Goal: Book appointment/travel/reservation

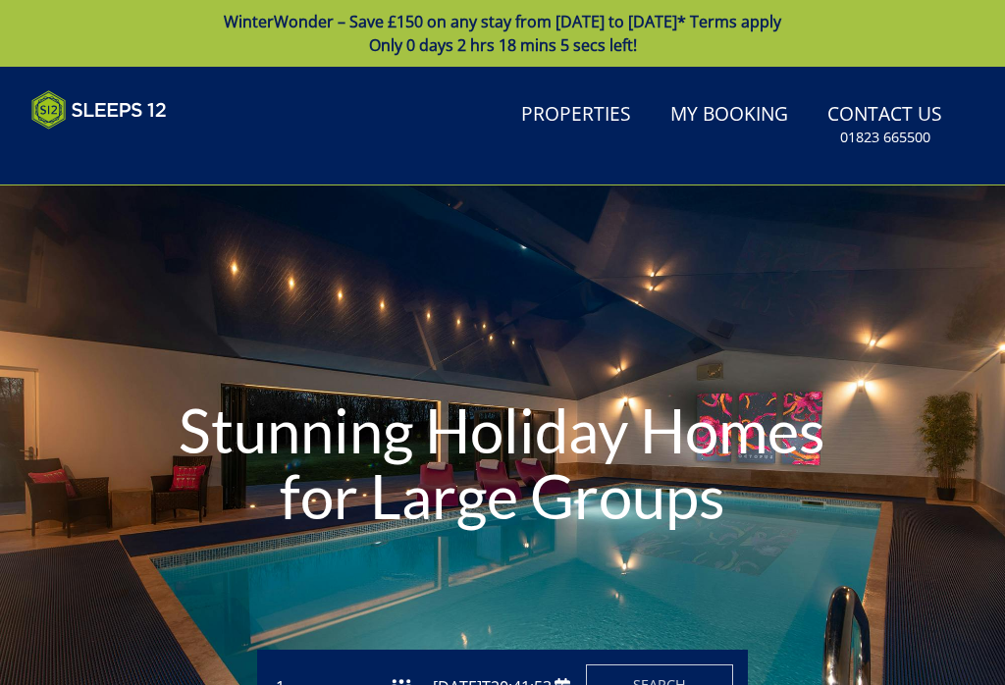
type input "[DATE]"
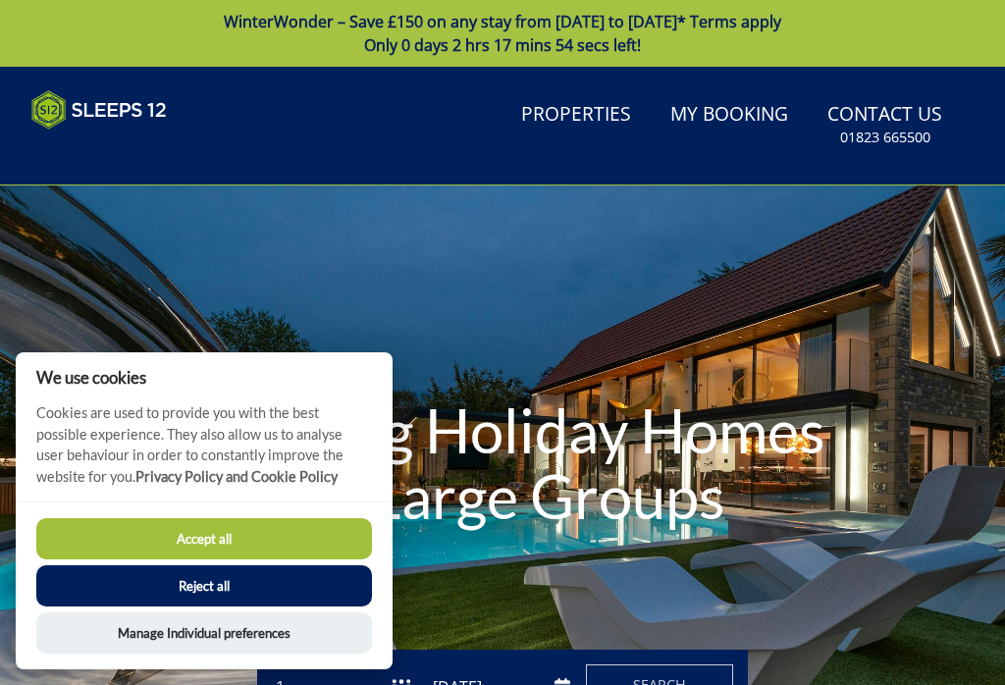
click at [285, 557] on button "Accept all" at bounding box center [203, 538] width 335 height 41
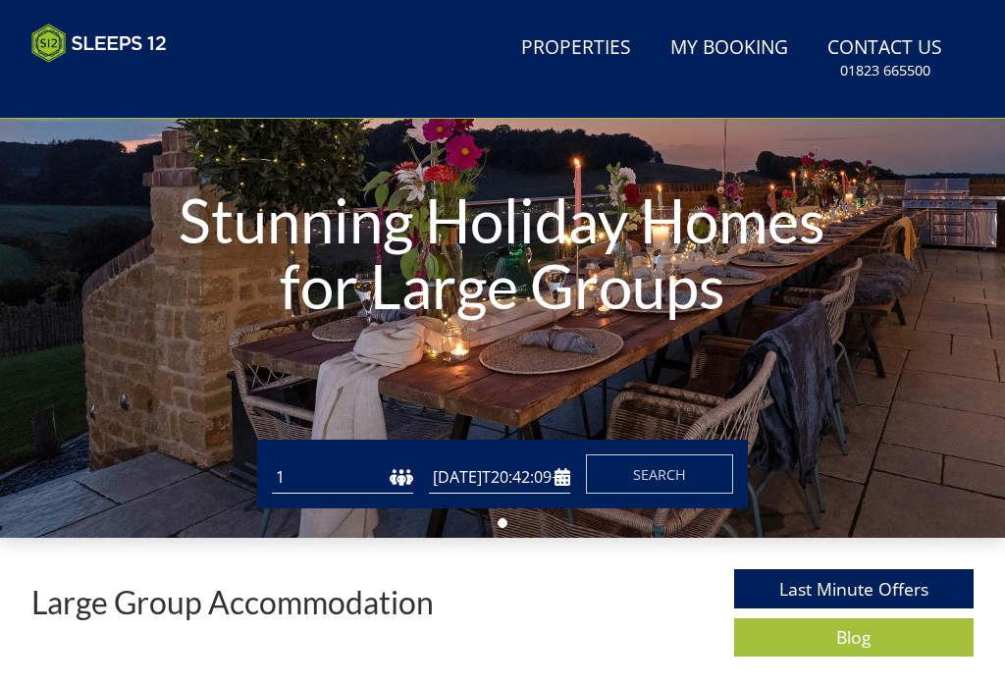
type input "[DATE]"
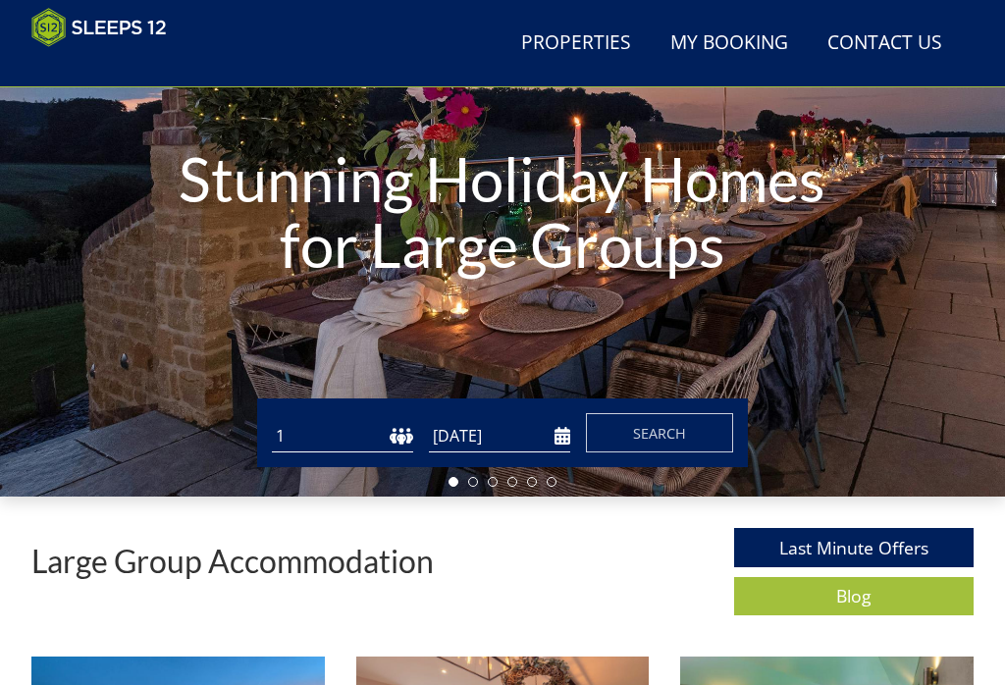
scroll to position [221, 0]
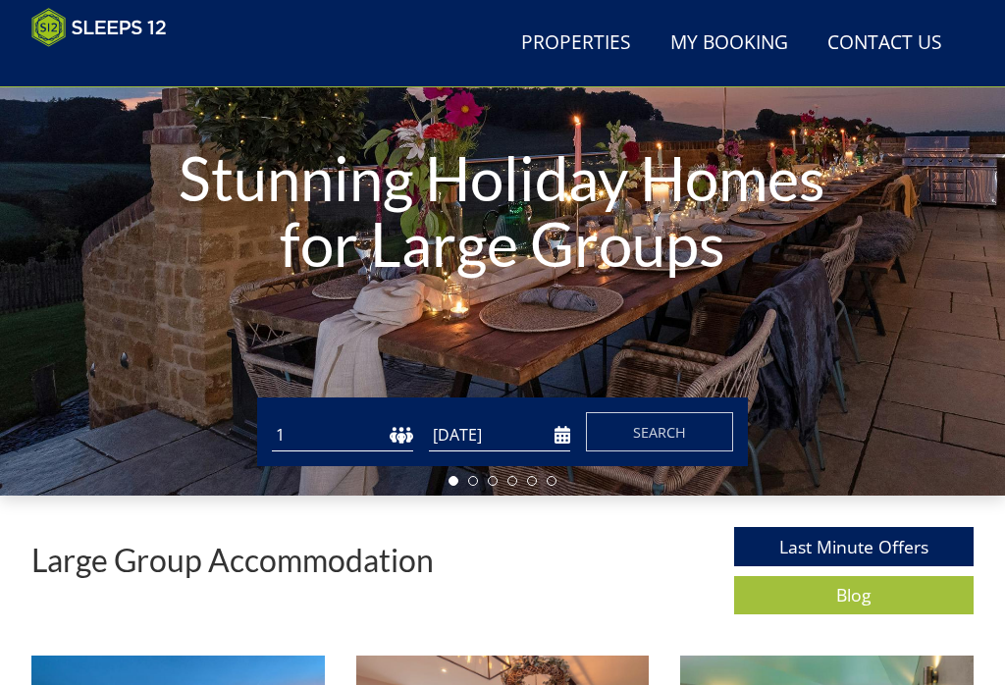
click at [298, 449] on select "1 2 3 4 5 6 7 8 9 10 11 12 13 14 15 16 17 18 19 20 21 22 23 24 25 26 27 28 29 3…" at bounding box center [342, 435] width 141 height 32
select select "16"
click at [563, 437] on input "[DATE]" at bounding box center [499, 435] width 141 height 32
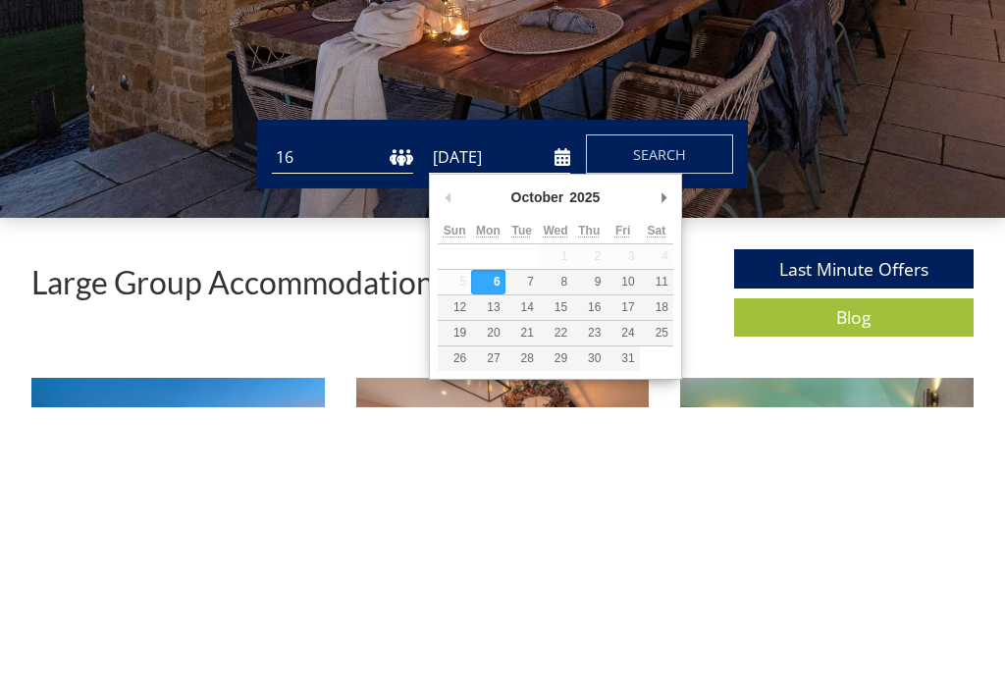
scroll to position [498, 0]
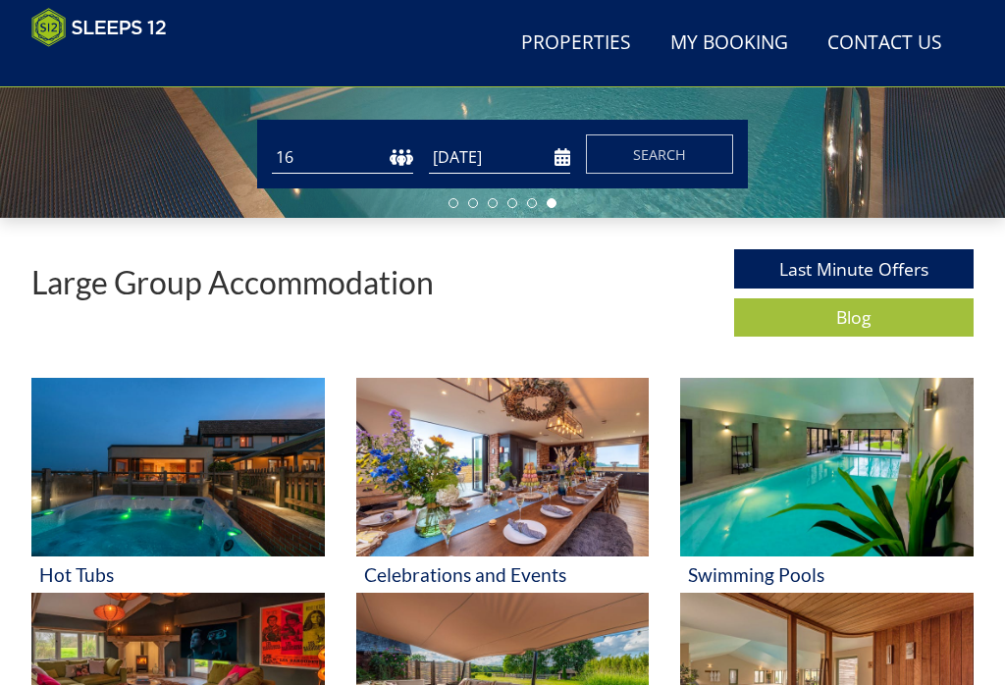
click at [555, 152] on input "[DATE]" at bounding box center [499, 157] width 141 height 32
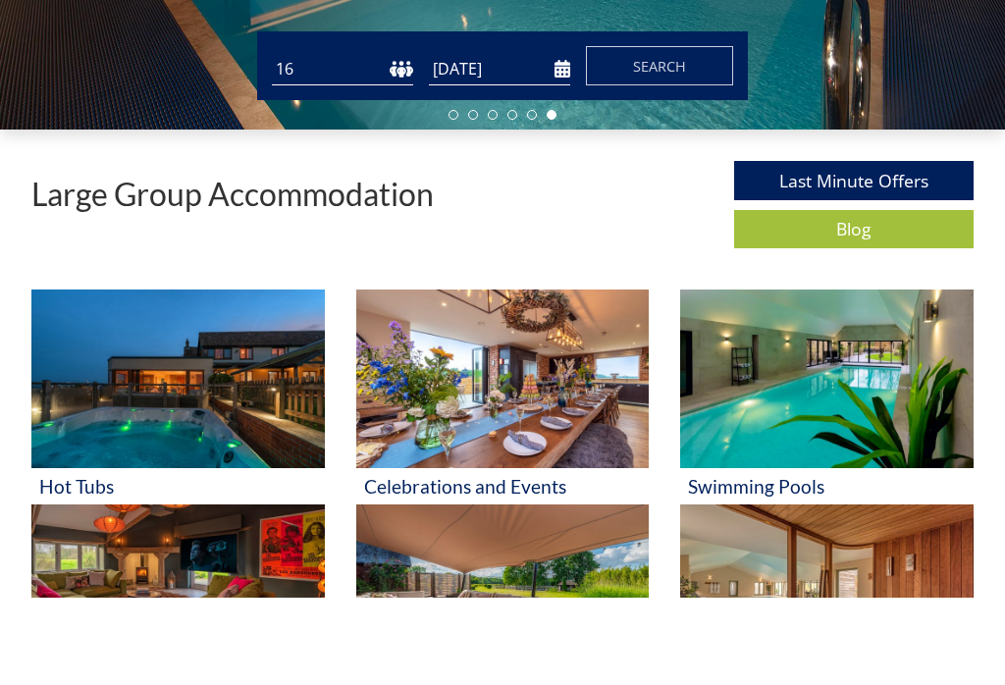
scroll to position [587, 0]
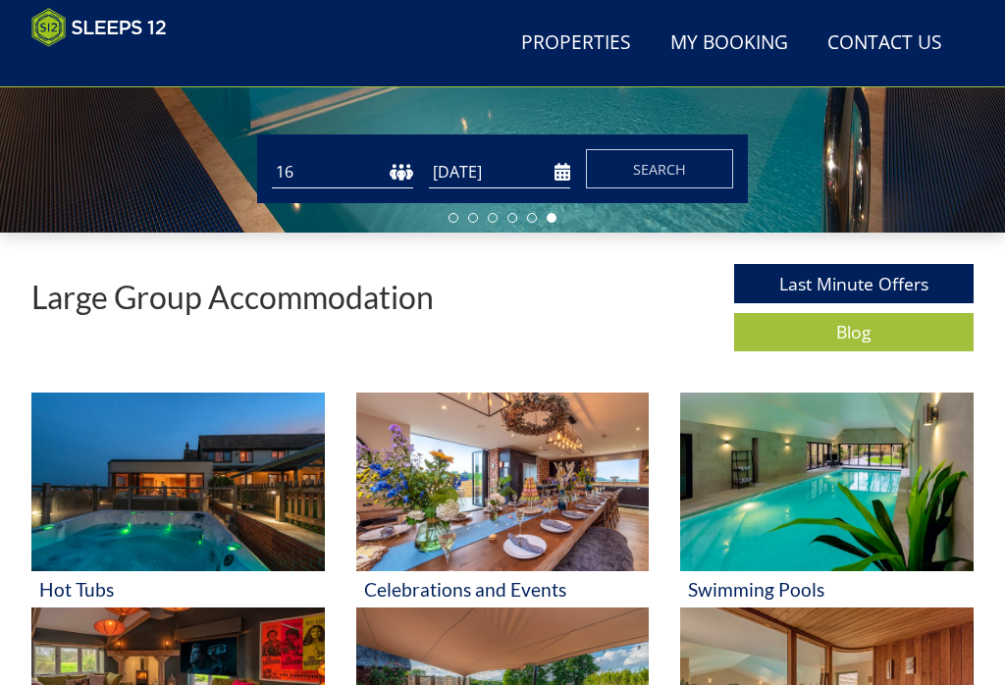
click at [510, 172] on input "[DATE]" at bounding box center [499, 173] width 141 height 32
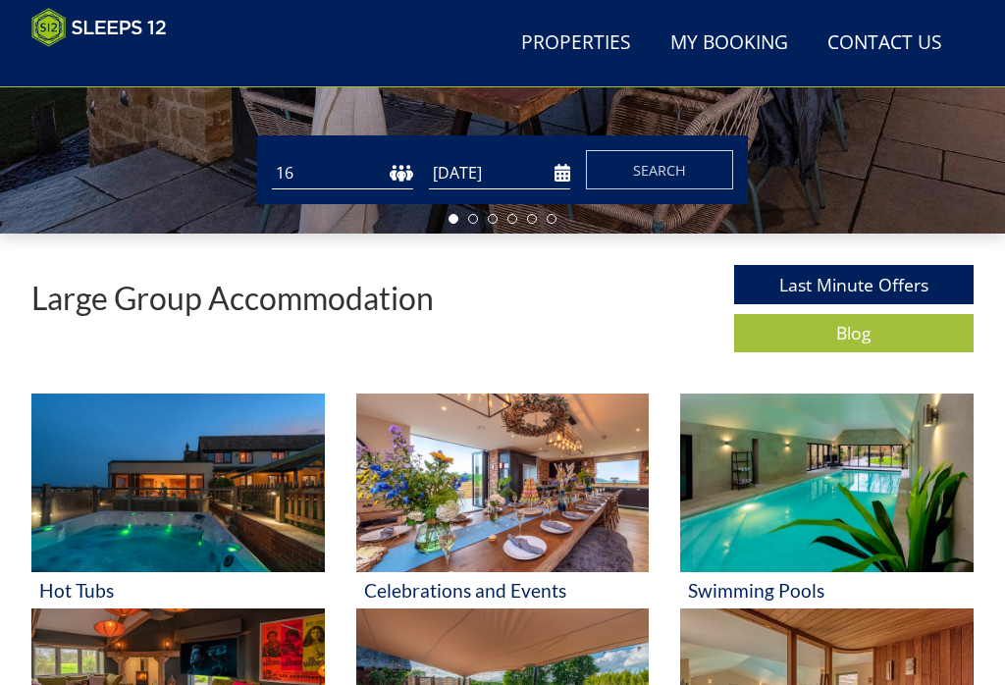
scroll to position [484, 0]
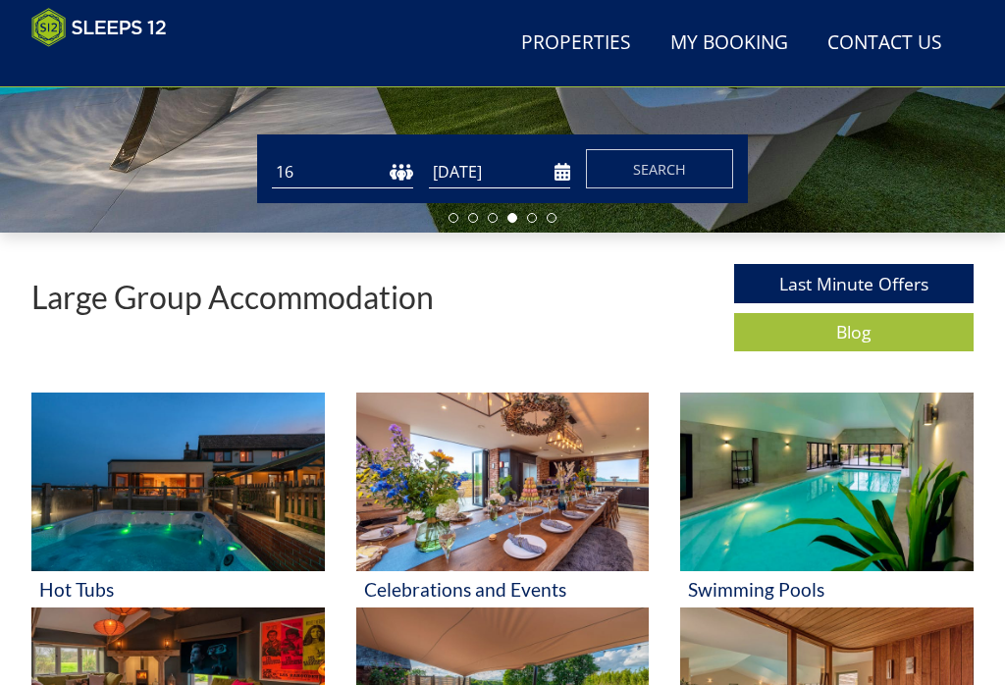
click at [497, 175] on input "[DATE]" at bounding box center [499, 172] width 141 height 32
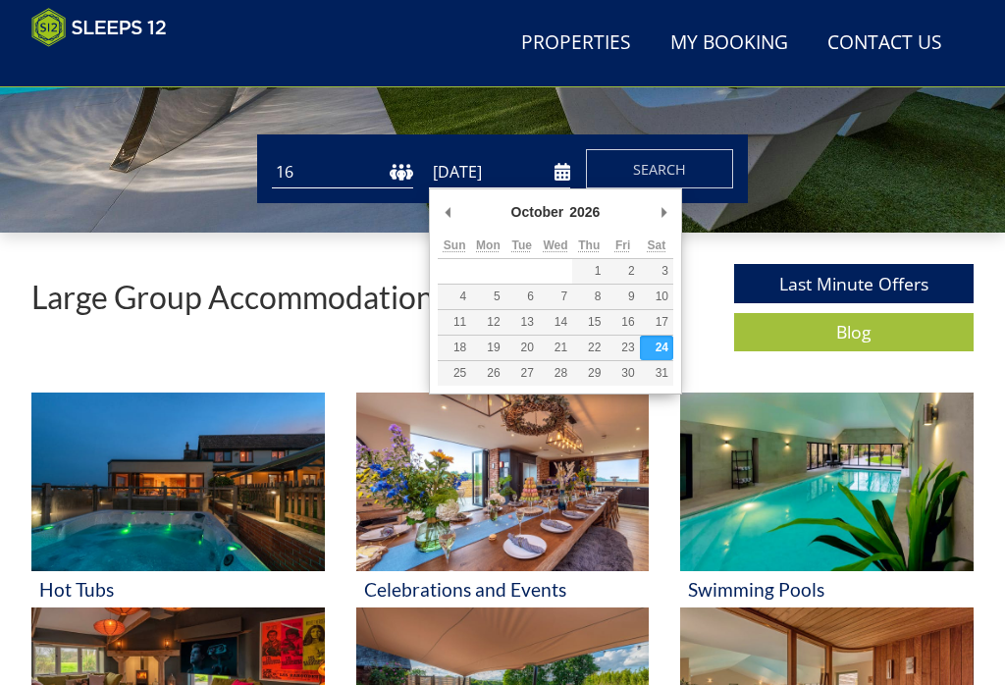
type input "[DATE]"
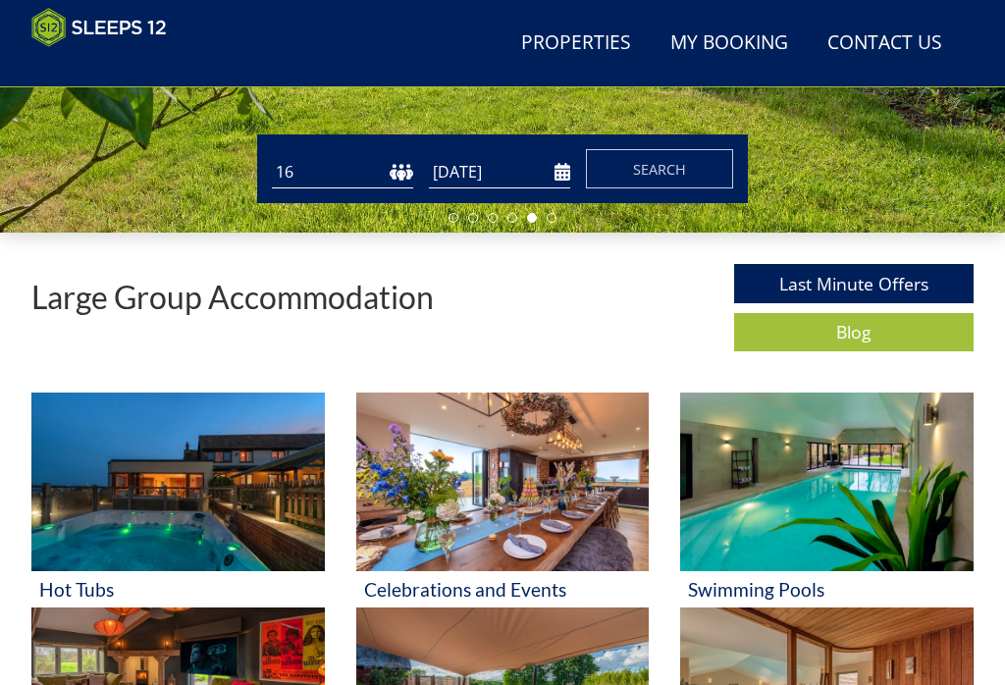
click at [658, 160] on span "Search" at bounding box center [659, 169] width 53 height 19
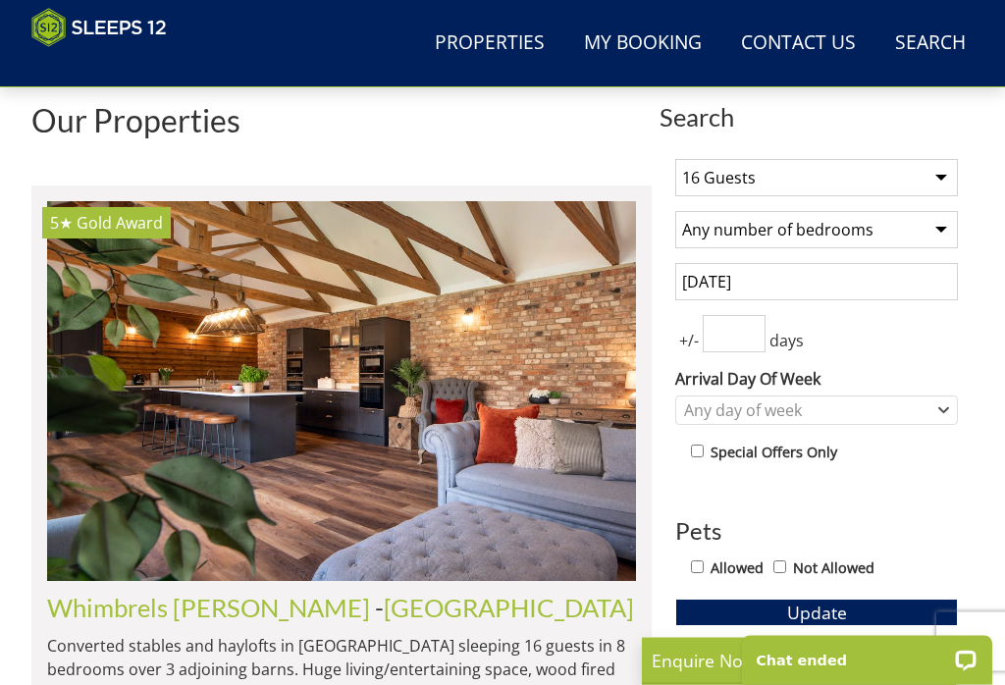
scroll to position [625, 0]
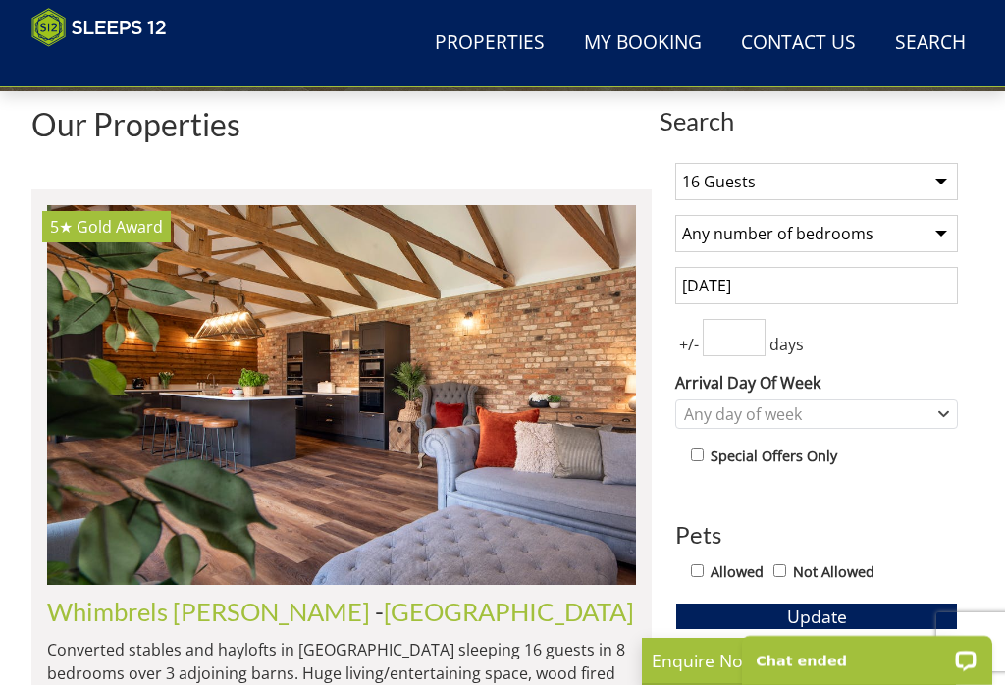
click at [735, 341] on input "number" at bounding box center [733, 337] width 63 height 37
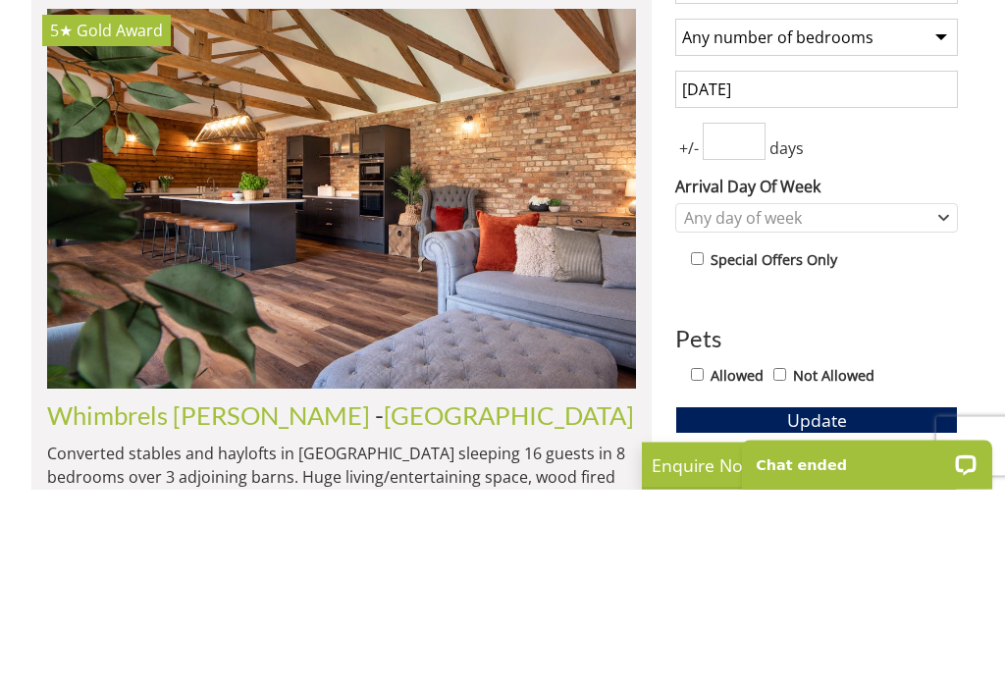
click at [939, 215] on select "Any number of bedrooms 4 Bedrooms 5 Bedrooms 6 Bedrooms 7 Bedrooms 8 Bedrooms 9…" at bounding box center [816, 233] width 283 height 37
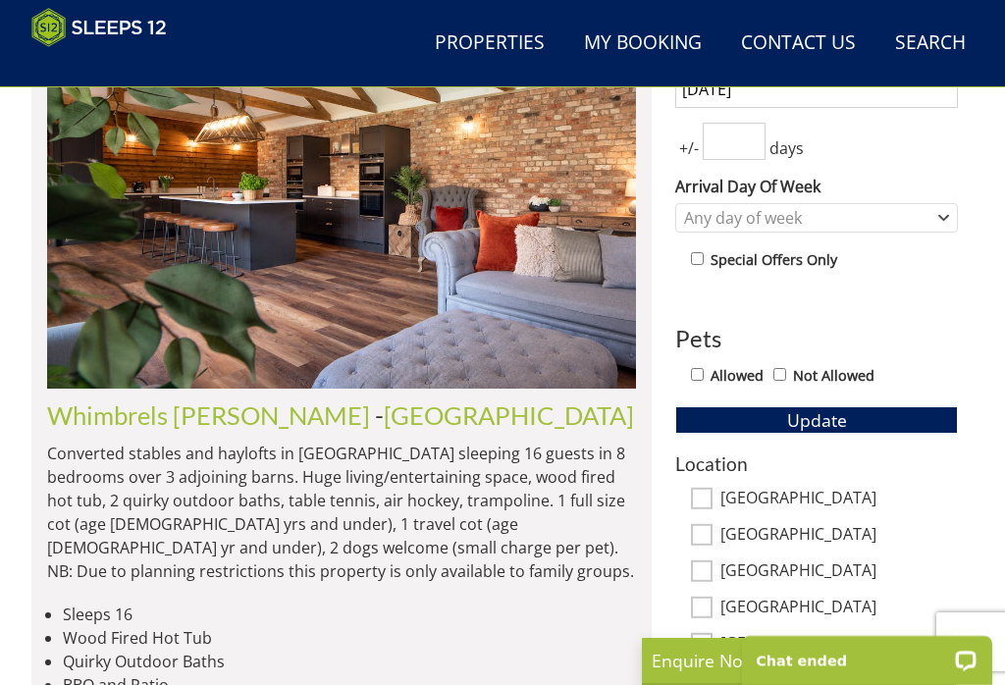
select select "8"
click at [744, 138] on input "number" at bounding box center [733, 141] width 63 height 37
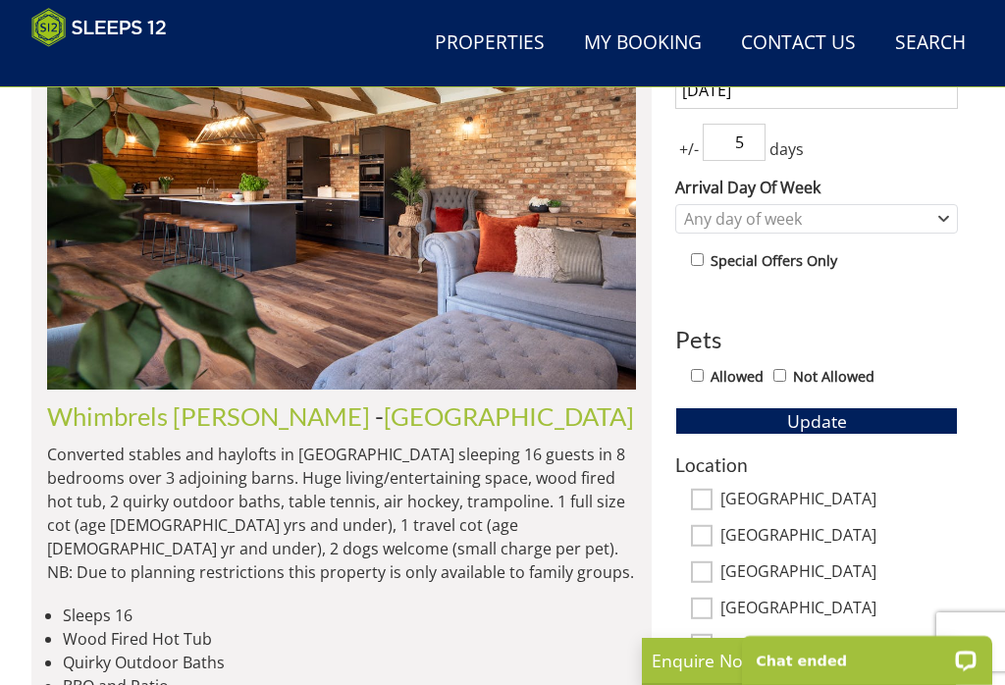
type input "5"
click at [938, 218] on icon "Combobox" at bounding box center [943, 219] width 11 height 12
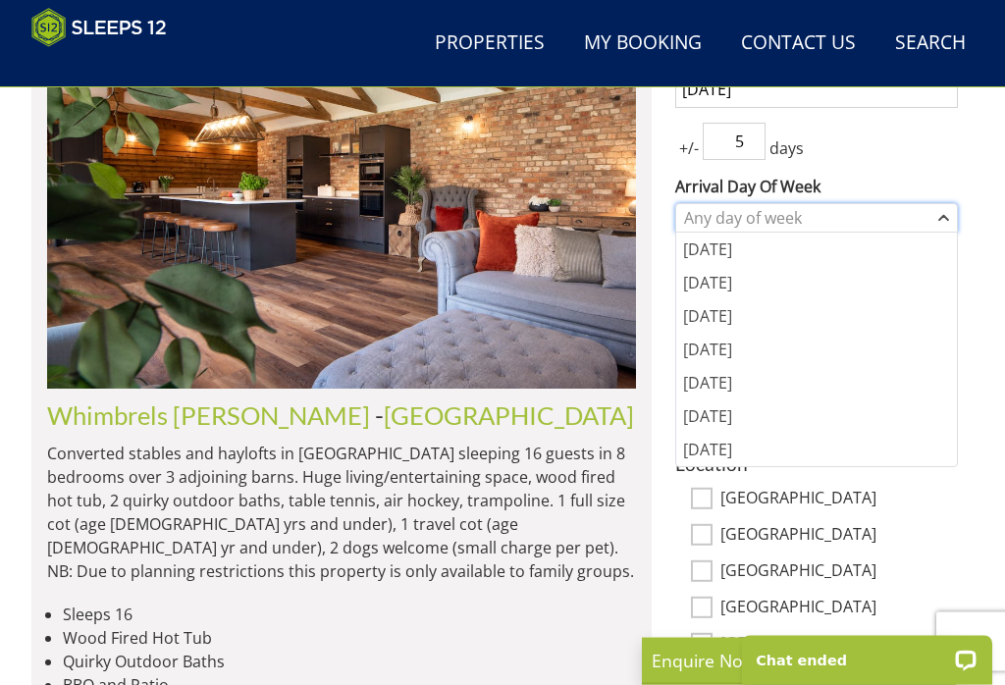
scroll to position [821, 0]
click at [765, 254] on div "[DATE]" at bounding box center [816, 248] width 281 height 33
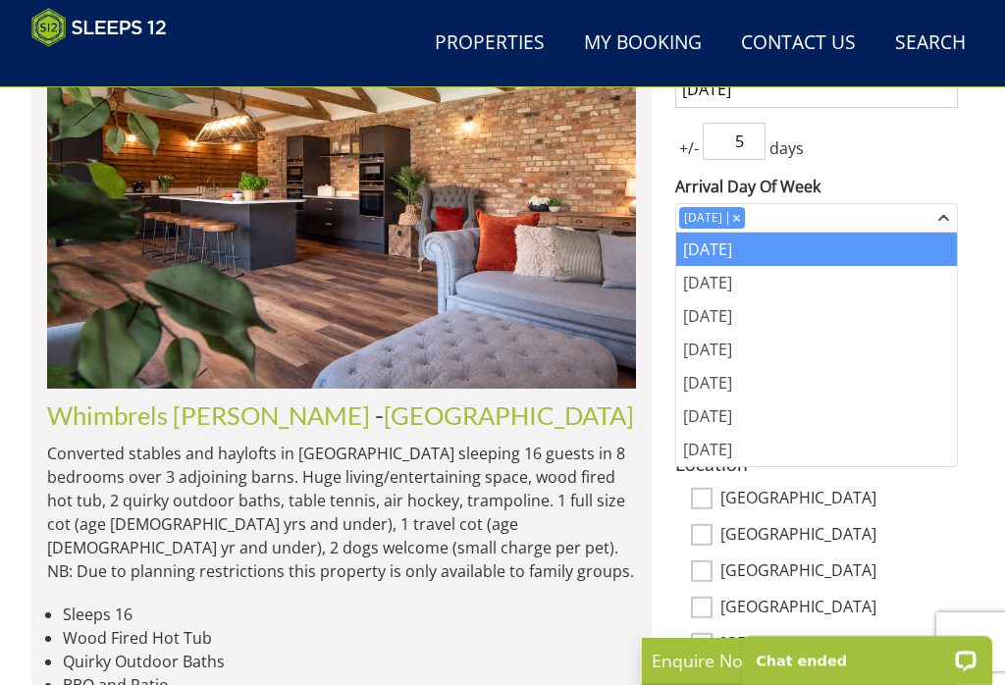
click at [933, 496] on label "[GEOGRAPHIC_DATA]" at bounding box center [838, 500] width 237 height 22
click at [712, 496] on input "[GEOGRAPHIC_DATA]" at bounding box center [702, 499] width 22 height 22
checkbox input "true"
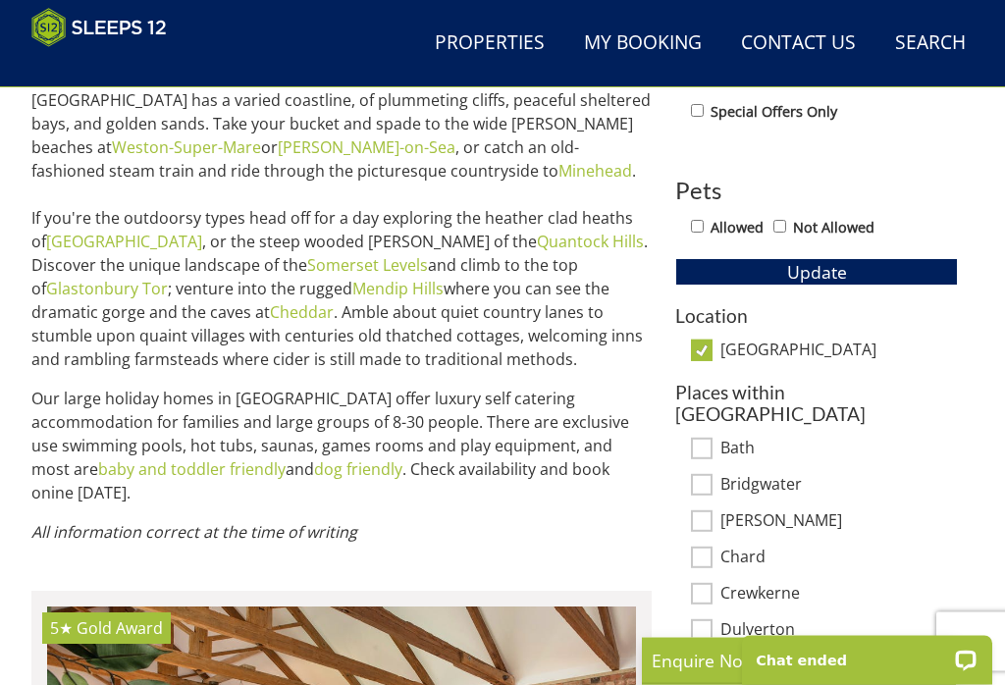
scroll to position [971, 0]
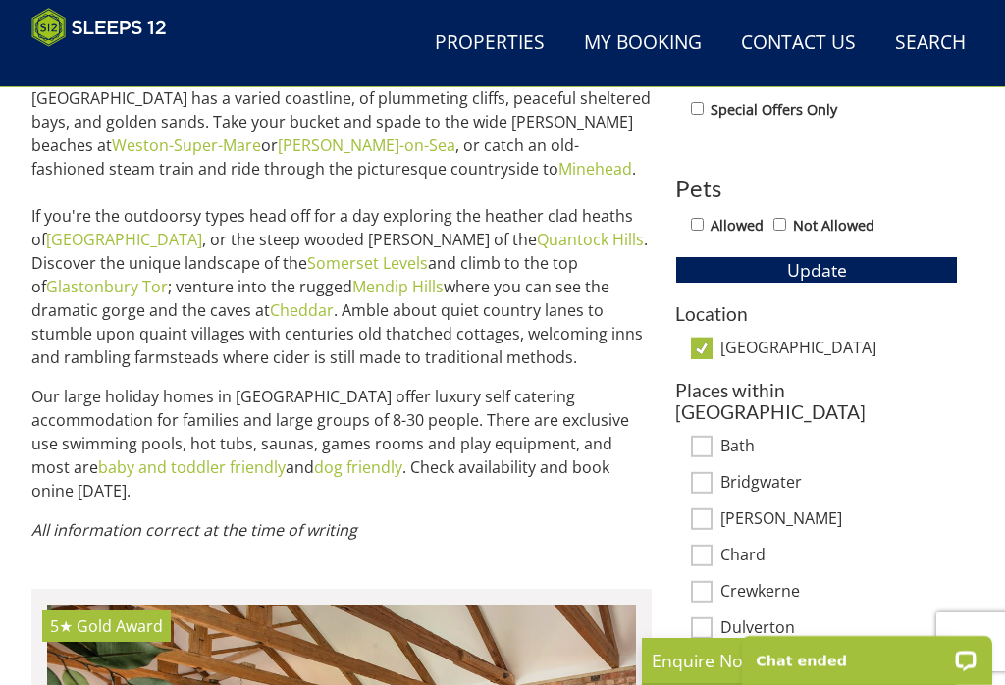
click at [703, 345] on input "[GEOGRAPHIC_DATA]" at bounding box center [702, 348] width 22 height 22
checkbox input "false"
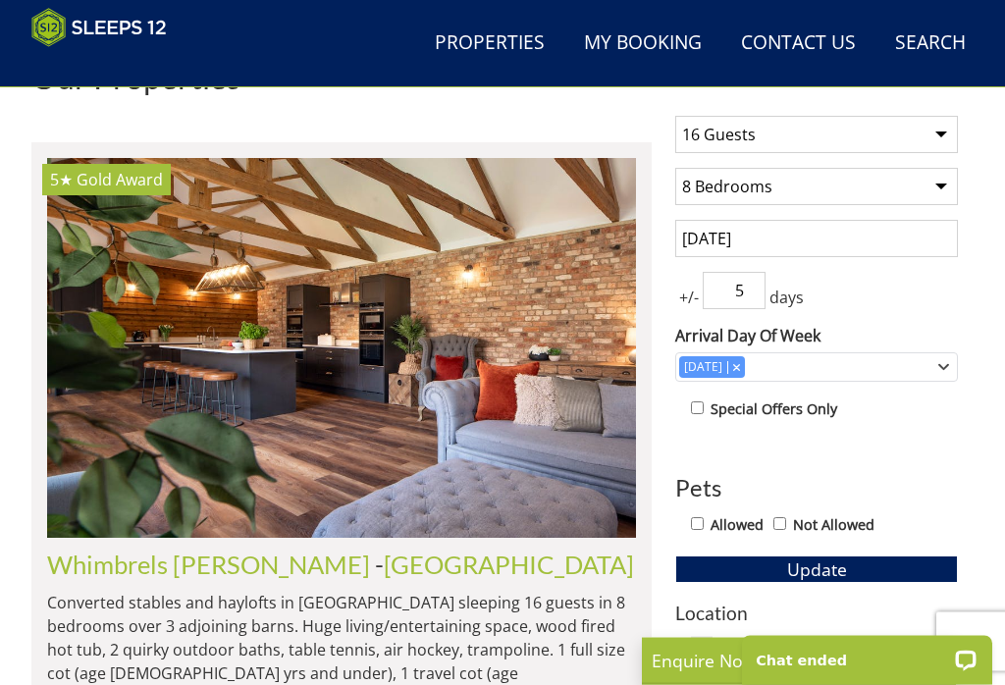
scroll to position [672, 0]
click at [424, 381] on img at bounding box center [341, 348] width 589 height 380
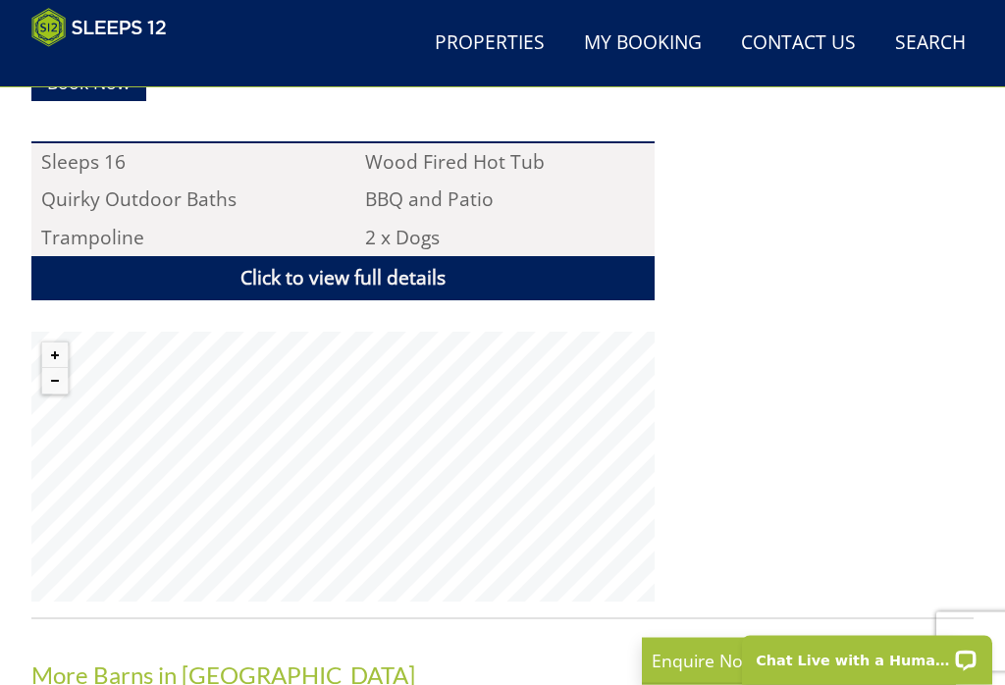
scroll to position [1390, 0]
click at [54, 368] on button "Zoom out" at bounding box center [55, 381] width 26 height 26
click at [63, 368] on button "Zoom out" at bounding box center [55, 381] width 26 height 26
click at [57, 368] on button "Zoom out" at bounding box center [55, 381] width 26 height 26
click at [54, 368] on button "Zoom out" at bounding box center [55, 381] width 26 height 26
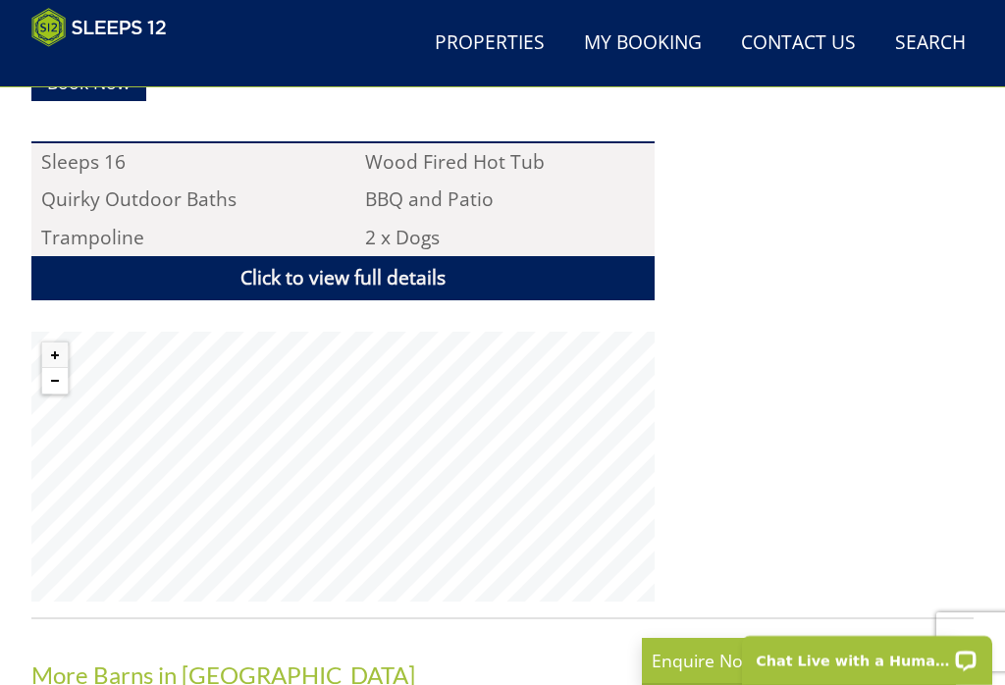
click at [52, 368] on button "Zoom out" at bounding box center [55, 381] width 26 height 26
click at [64, 368] on button "Zoom out" at bounding box center [55, 381] width 26 height 26
click at [57, 368] on button "Zoom out" at bounding box center [55, 381] width 26 height 26
click at [55, 368] on button "Zoom out" at bounding box center [55, 381] width 26 height 26
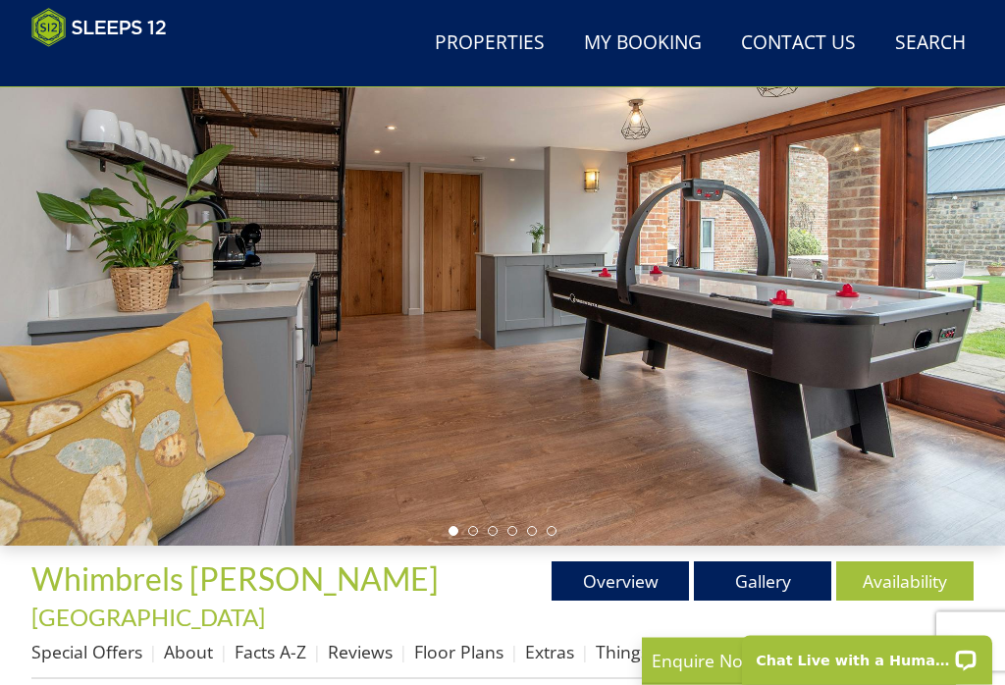
scroll to position [171, 0]
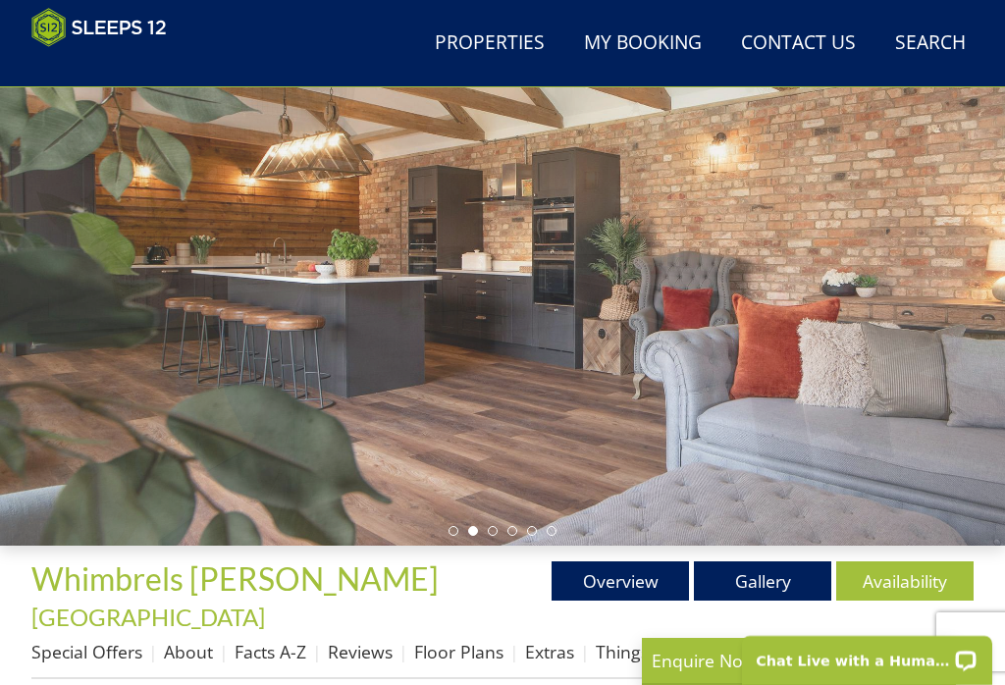
click at [765, 591] on link "Gallery" at bounding box center [762, 580] width 137 height 39
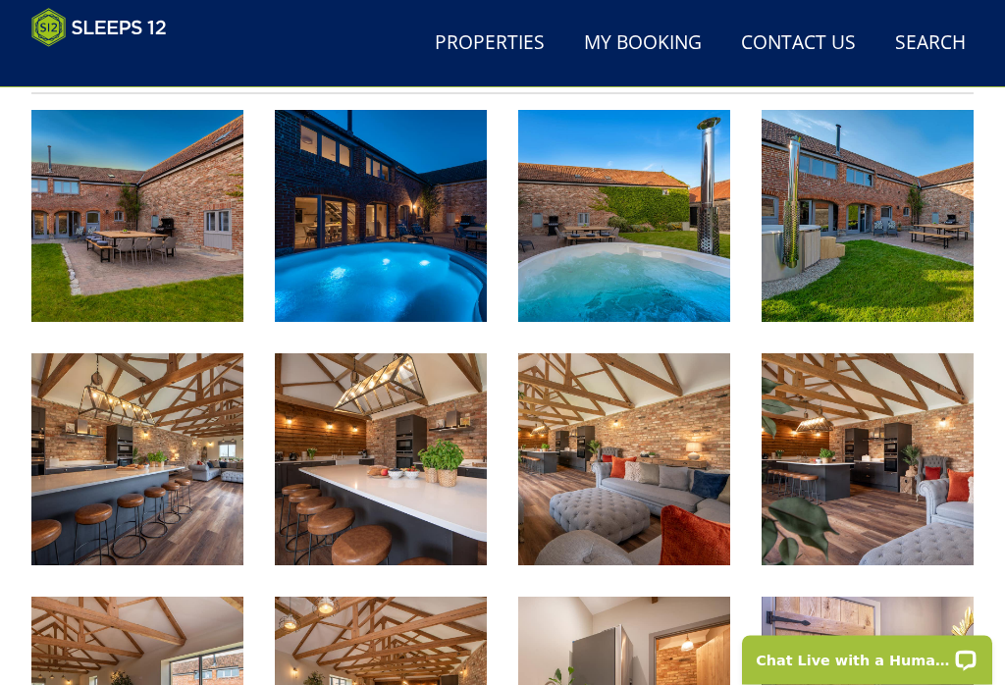
scroll to position [756, 0]
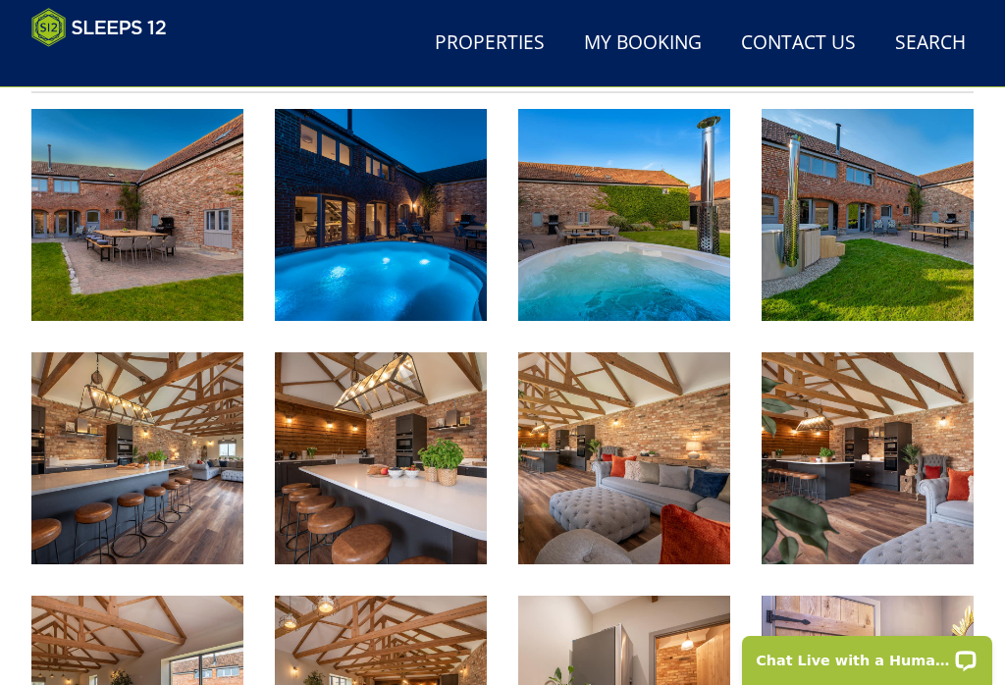
click at [410, 458] on img at bounding box center [381, 458] width 212 height 212
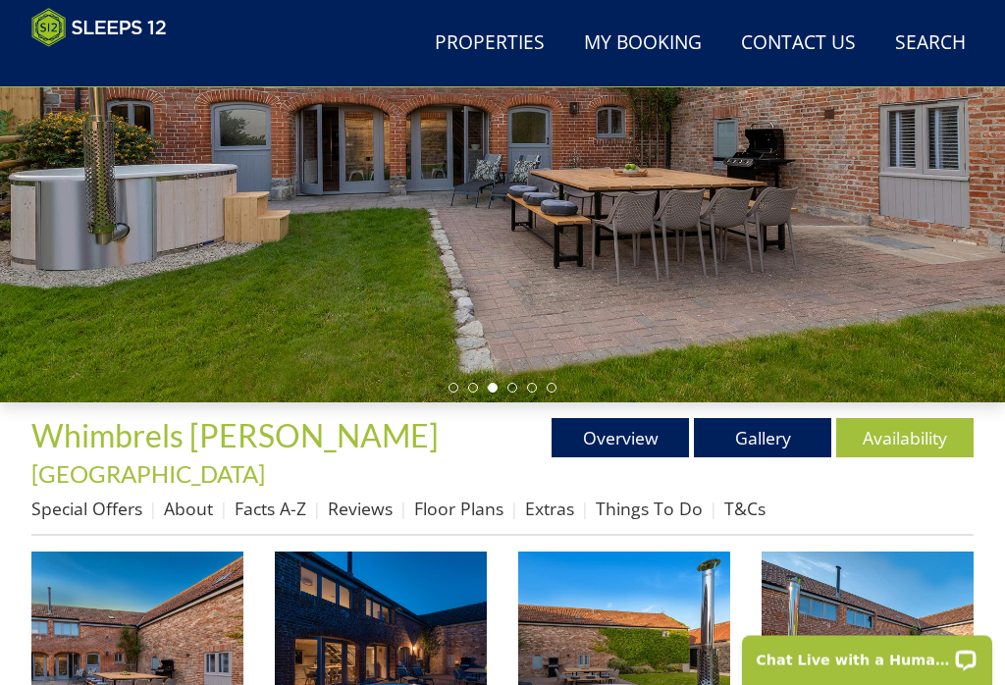
scroll to position [314, 0]
click at [627, 441] on link "Overview" at bounding box center [619, 437] width 137 height 39
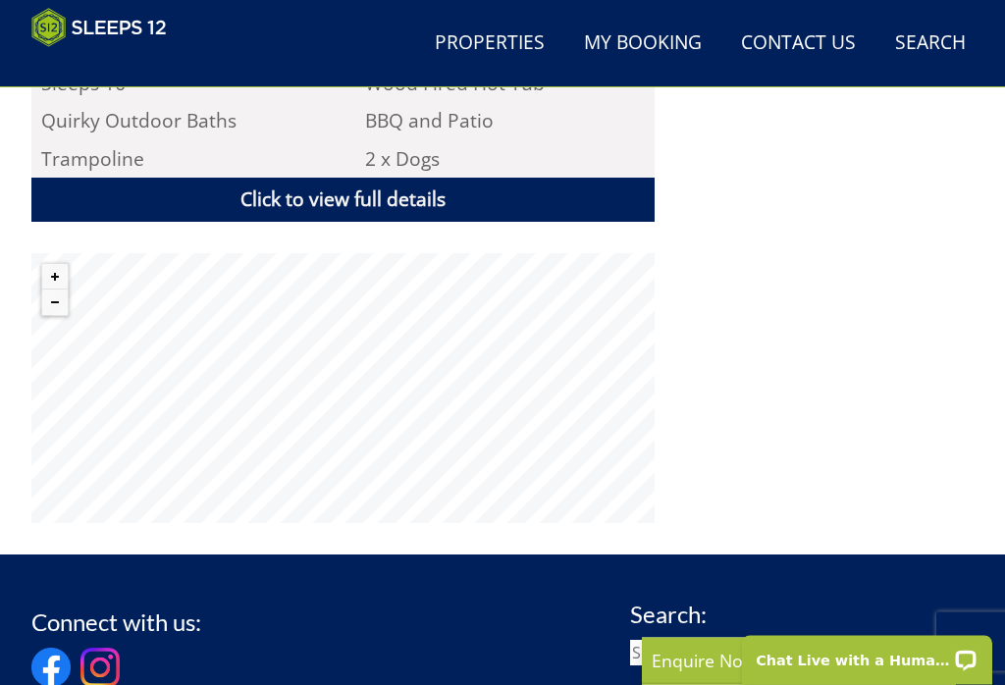
scroll to position [1469, 0]
click at [361, 184] on link "Click to view full details" at bounding box center [342, 200] width 623 height 44
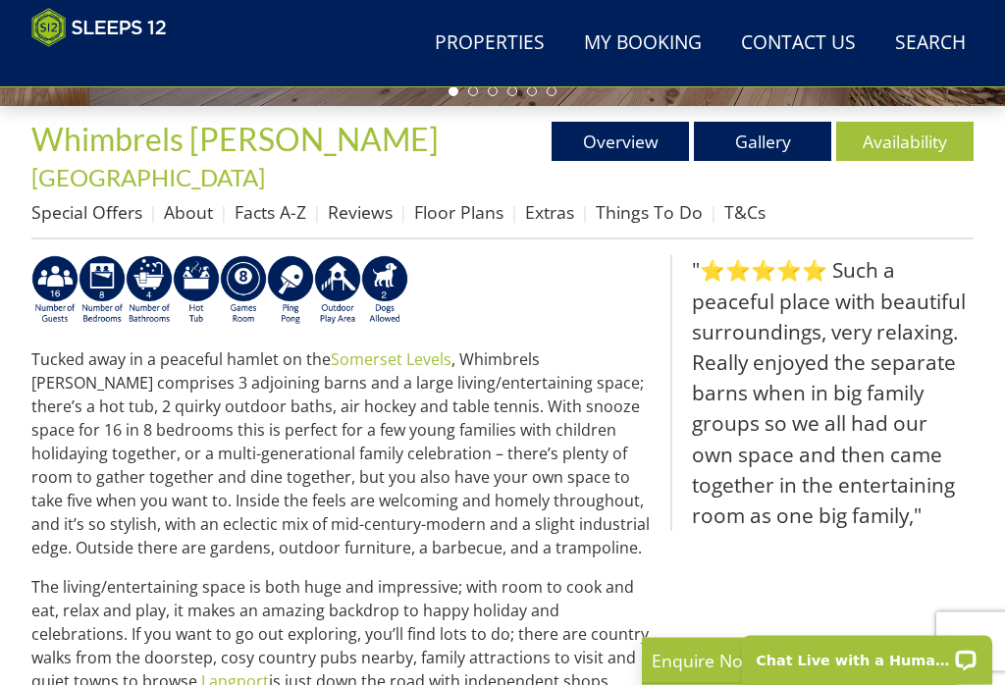
scroll to position [610, 0]
click at [515, 467] on p "Tucked away in a peaceful hamlet on the [GEOGRAPHIC_DATA] , [GEOGRAPHIC_DATA][P…" at bounding box center [342, 453] width 623 height 212
click at [466, 200] on link "Floor Plans" at bounding box center [458, 212] width 89 height 24
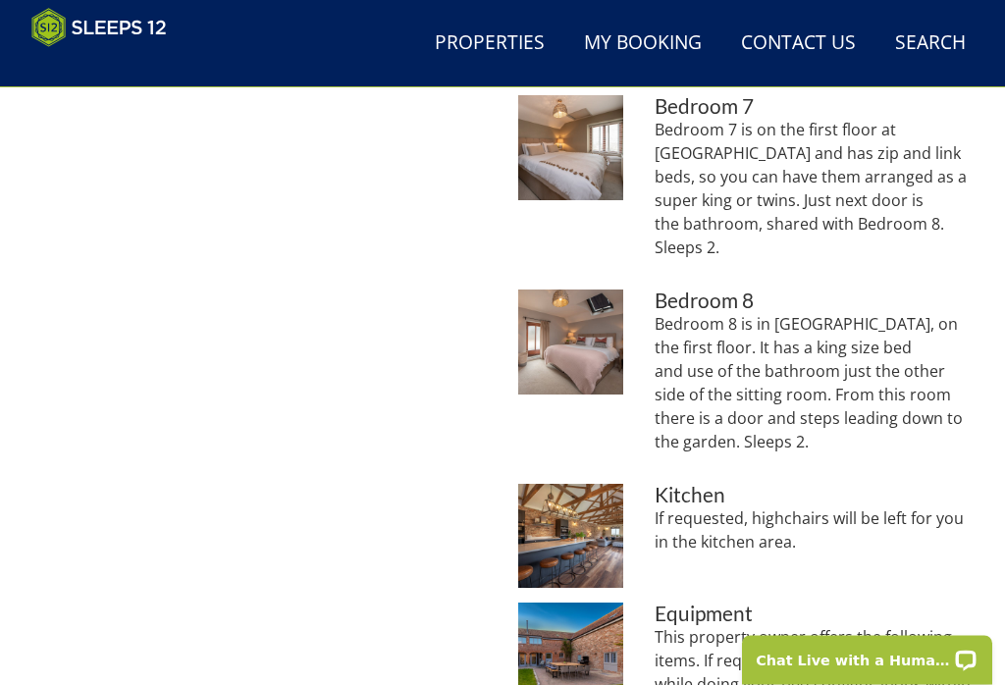
scroll to position [2060, 0]
click at [890, 484] on h3 "Kitchen" at bounding box center [813, 495] width 319 height 23
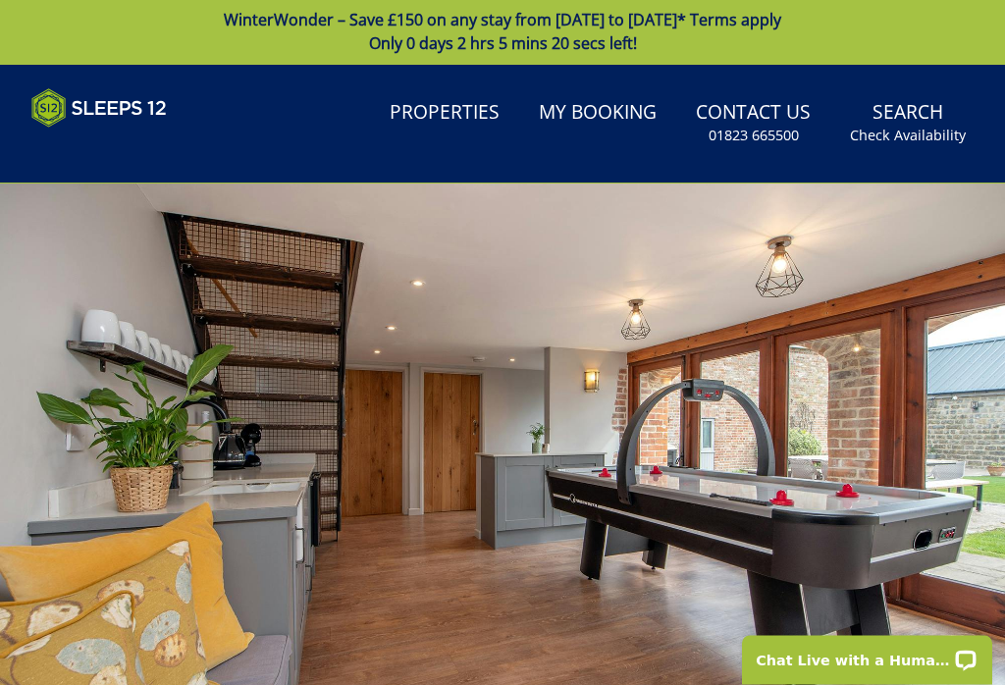
scroll to position [0, 0]
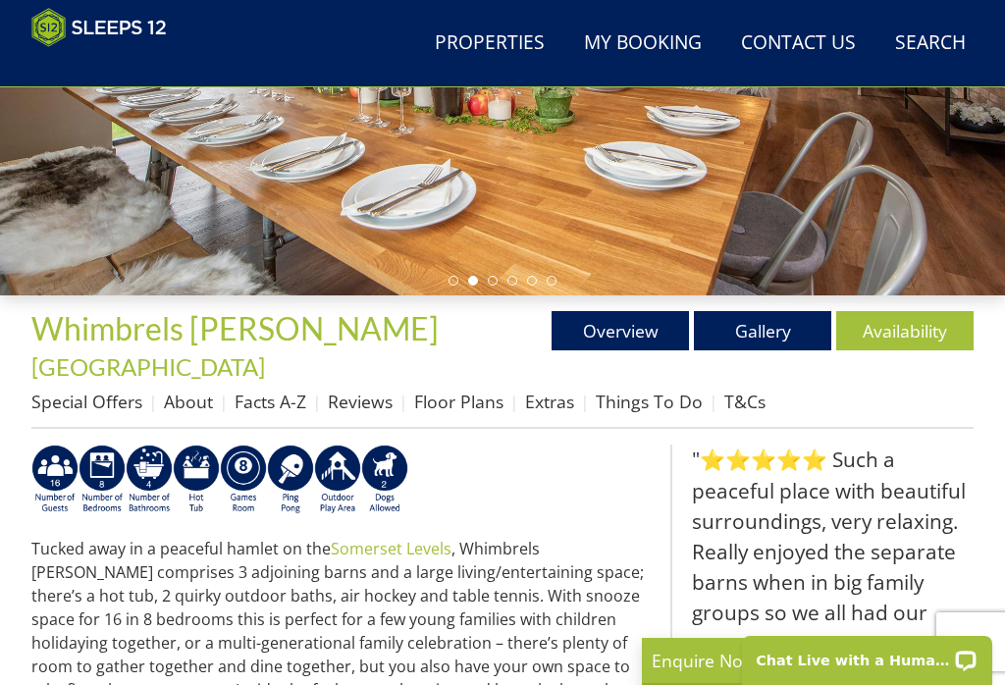
scroll to position [417, 0]
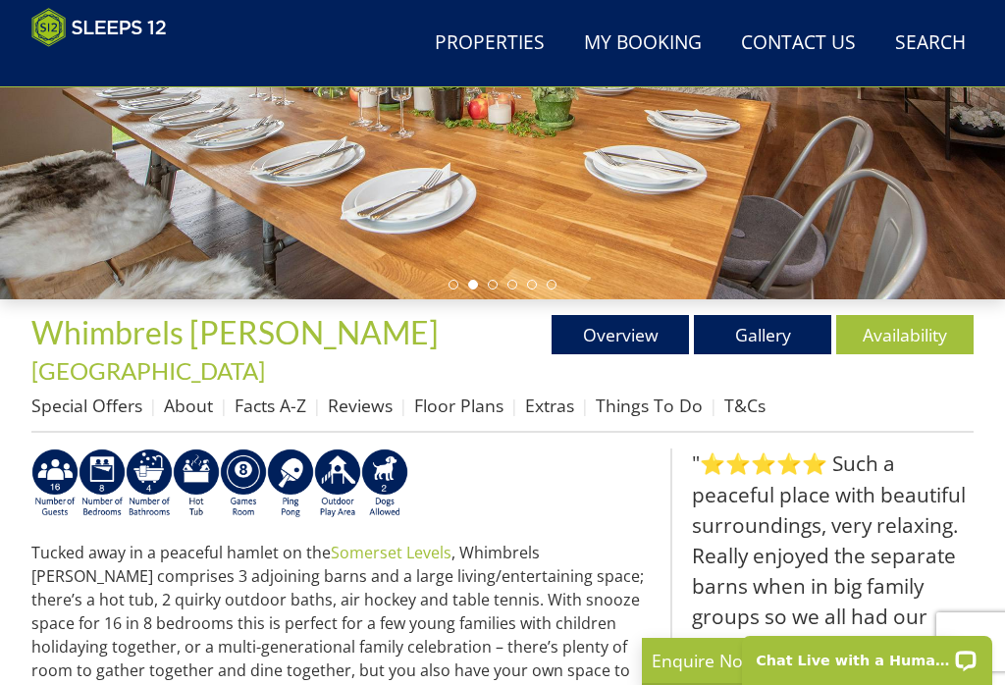
click at [650, 393] on link "Things To Do" at bounding box center [648, 405] width 107 height 24
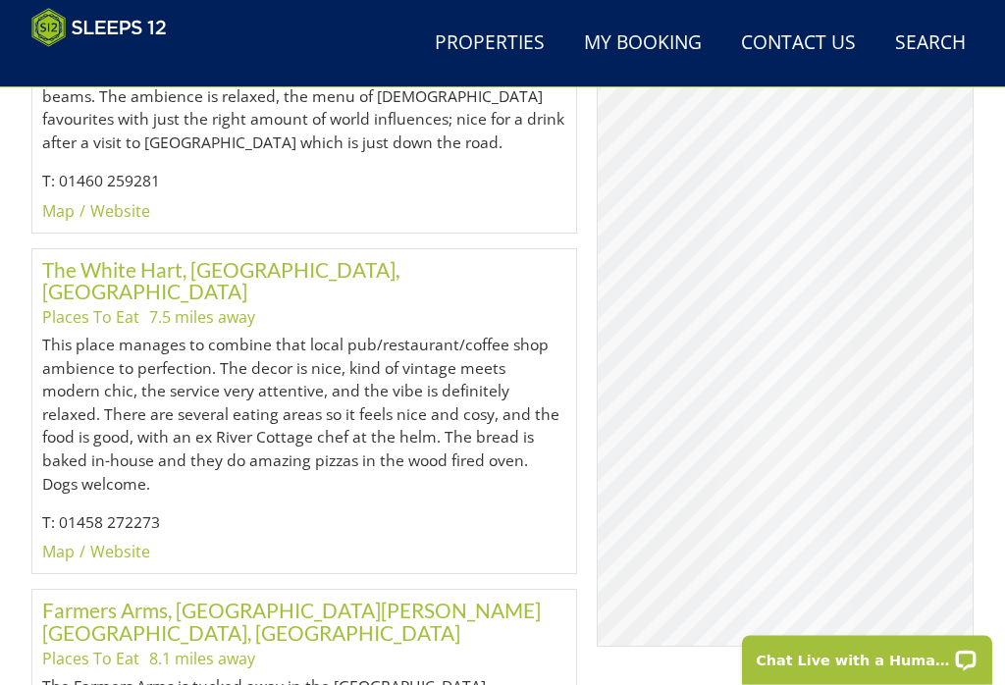
scroll to position [4558, 0]
click at [963, 288] on div "© MapTiler © OpenStreetMap contributors" at bounding box center [784, 329] width 377 height 638
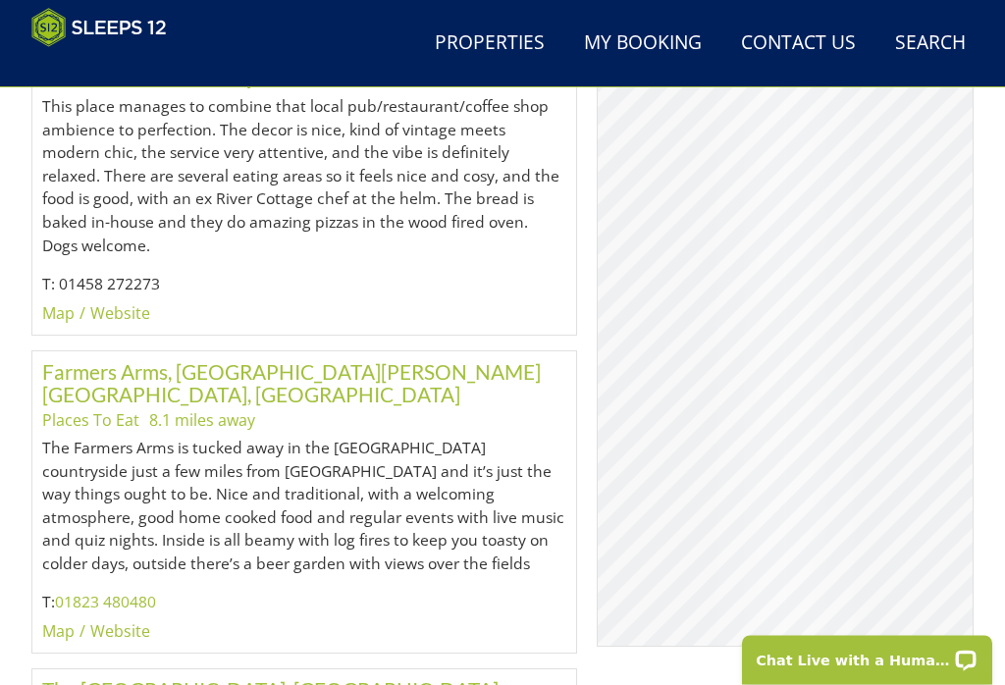
scroll to position [4795, 0]
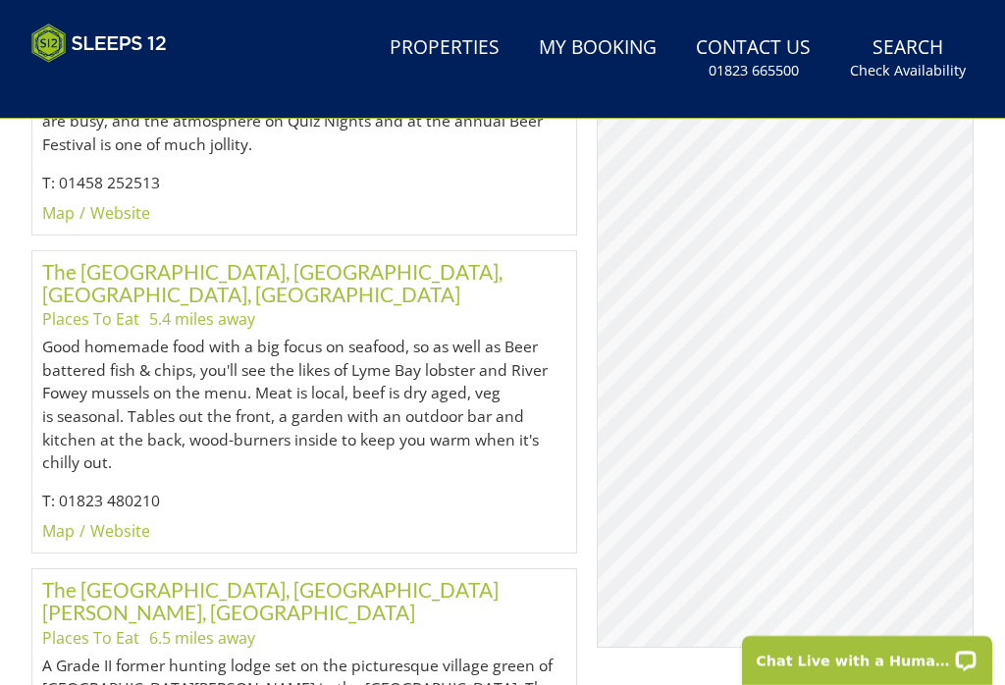
scroll to position [0, 0]
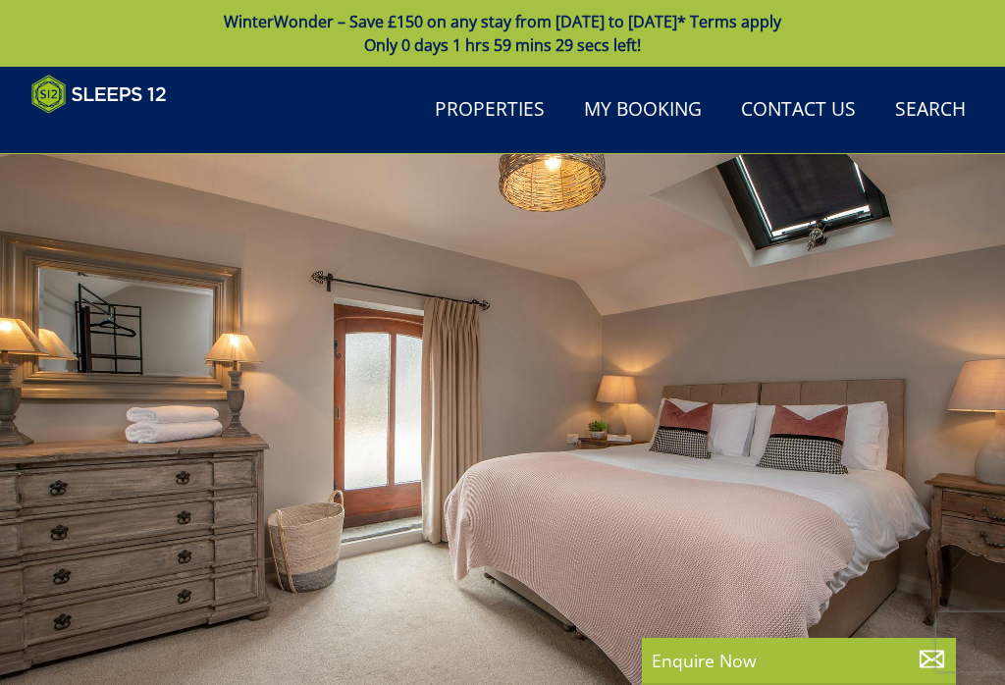
scroll to position [417, 0]
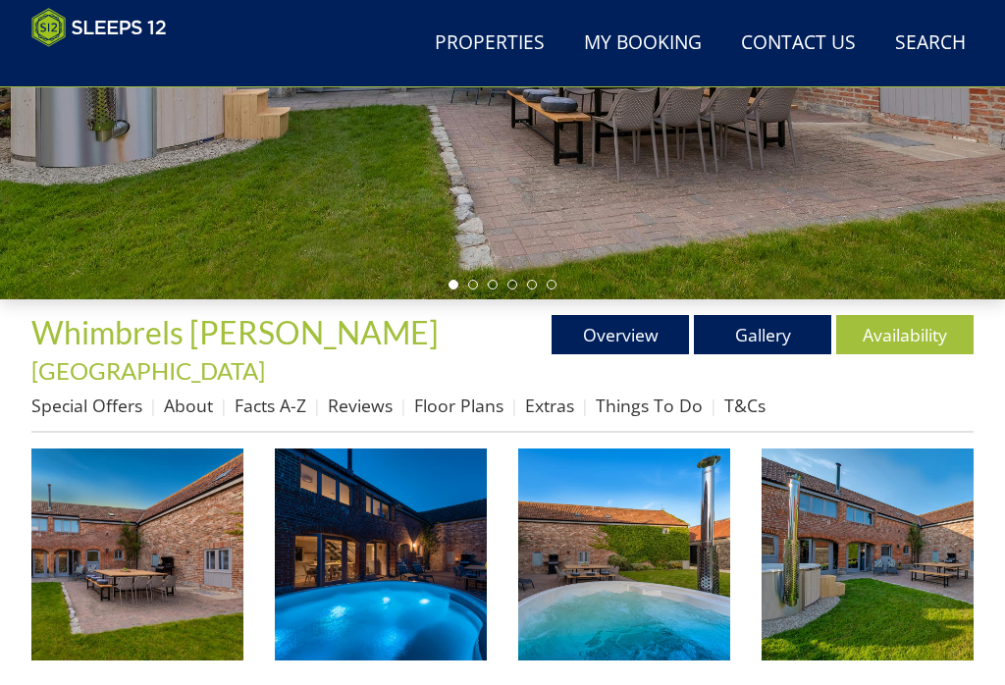
scroll to position [314, 0]
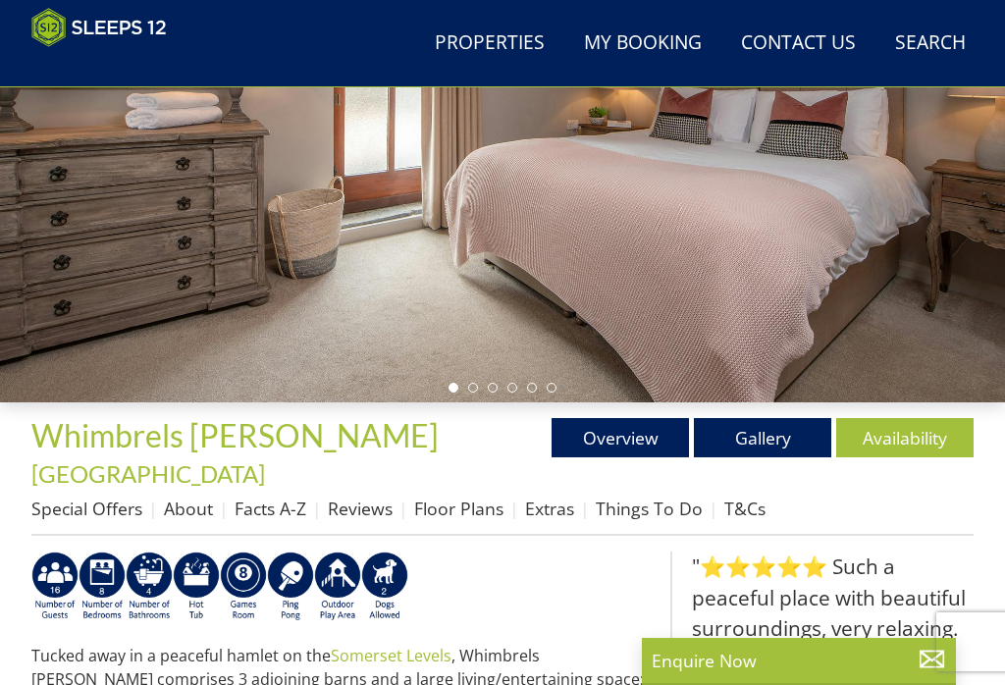
scroll to position [171, 0]
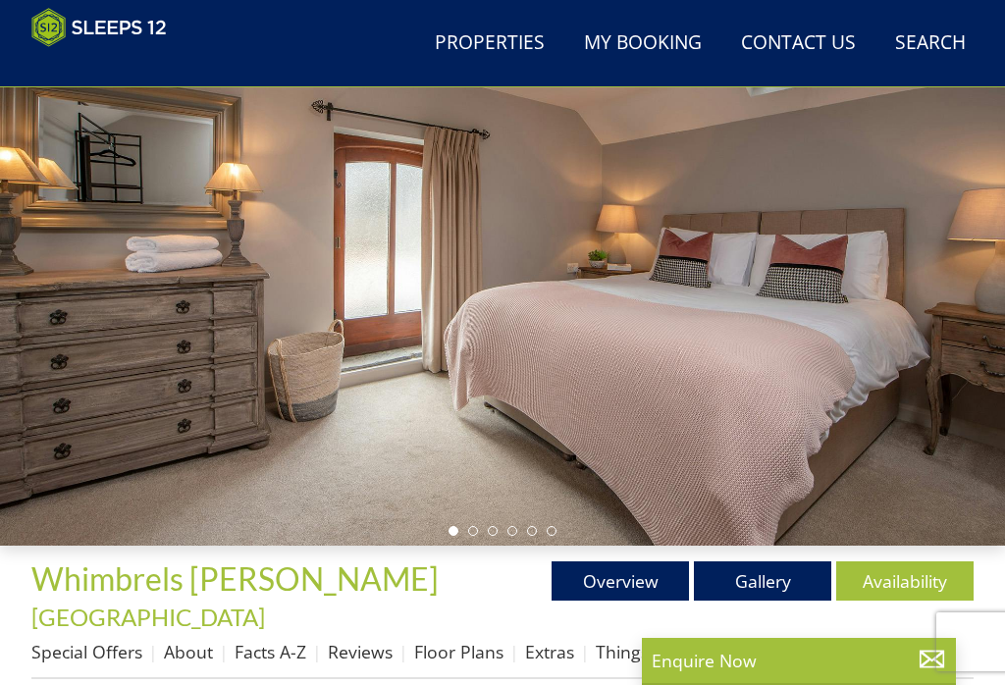
select select "8"
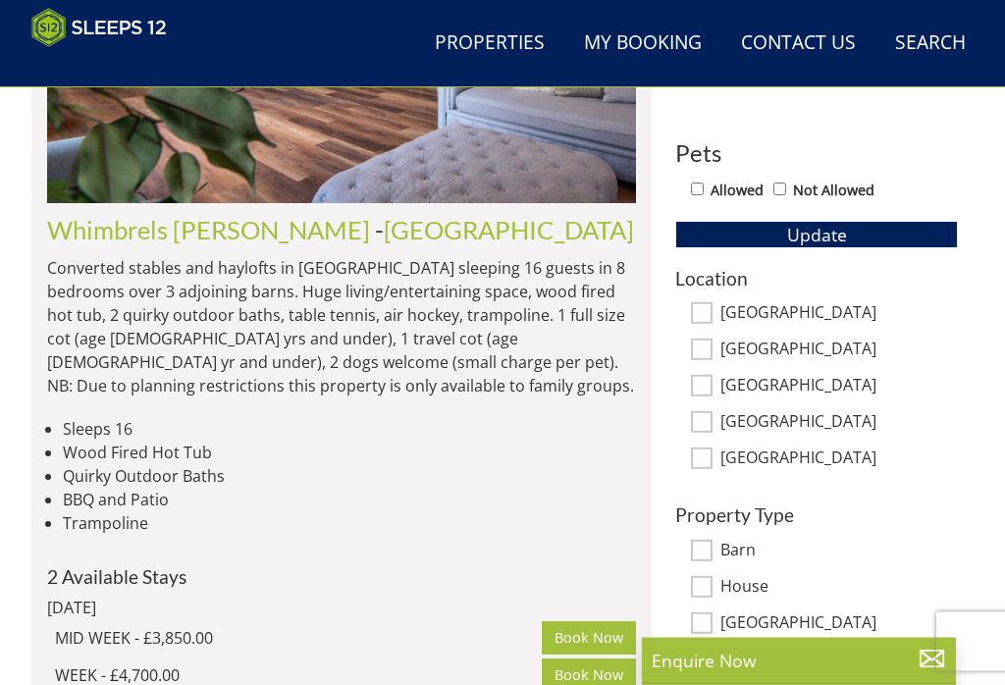
scroll to position [1007, 0]
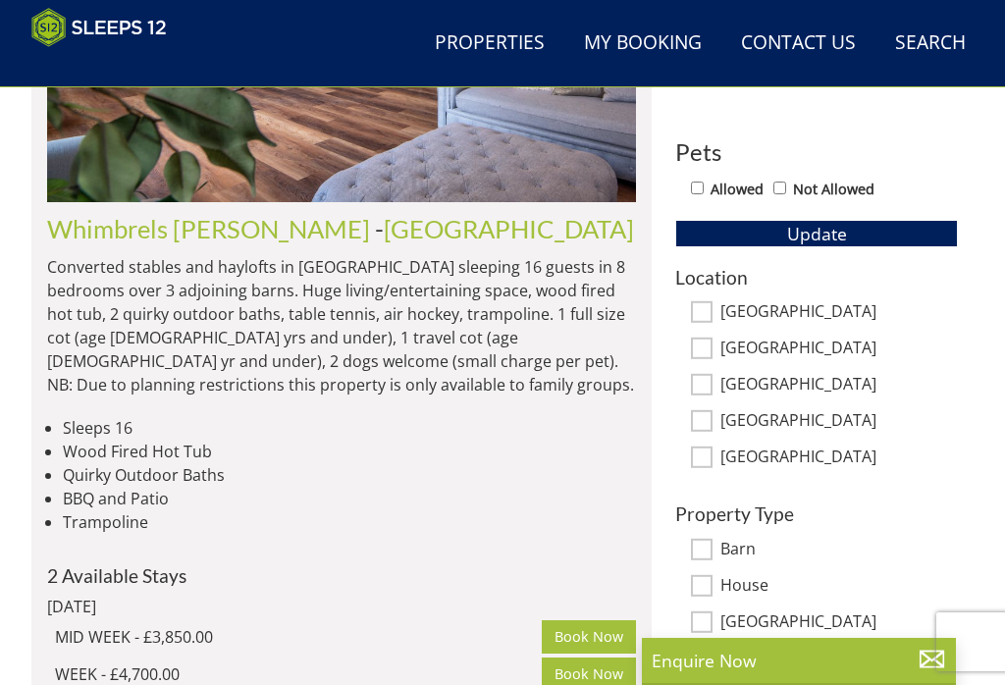
click at [708, 420] on input "[GEOGRAPHIC_DATA]" at bounding box center [702, 421] width 22 height 22
checkbox input "true"
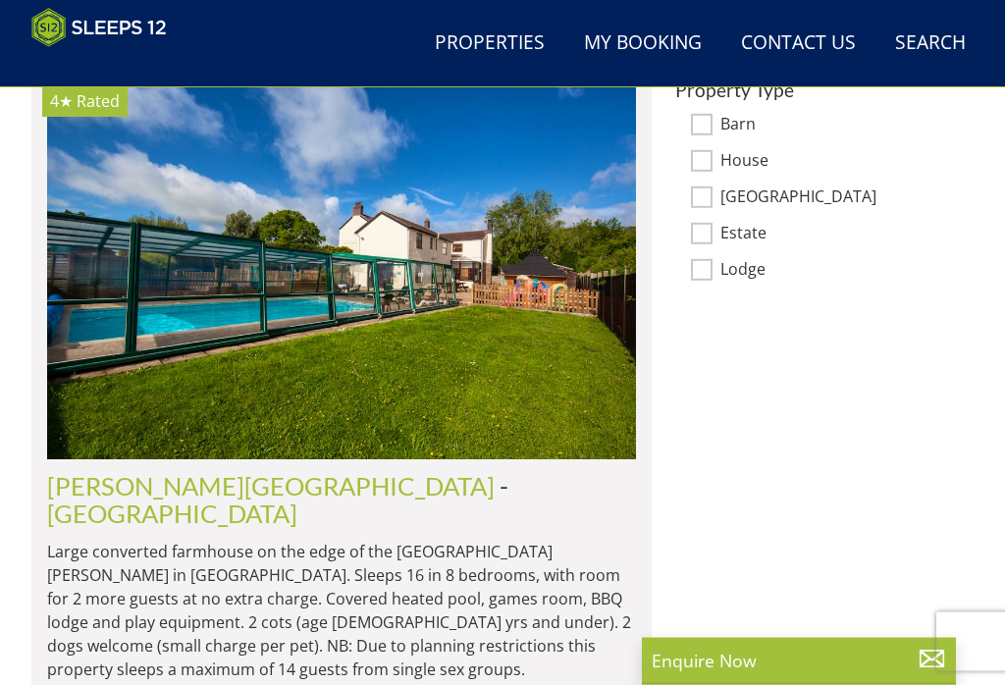
scroll to position [1468, 0]
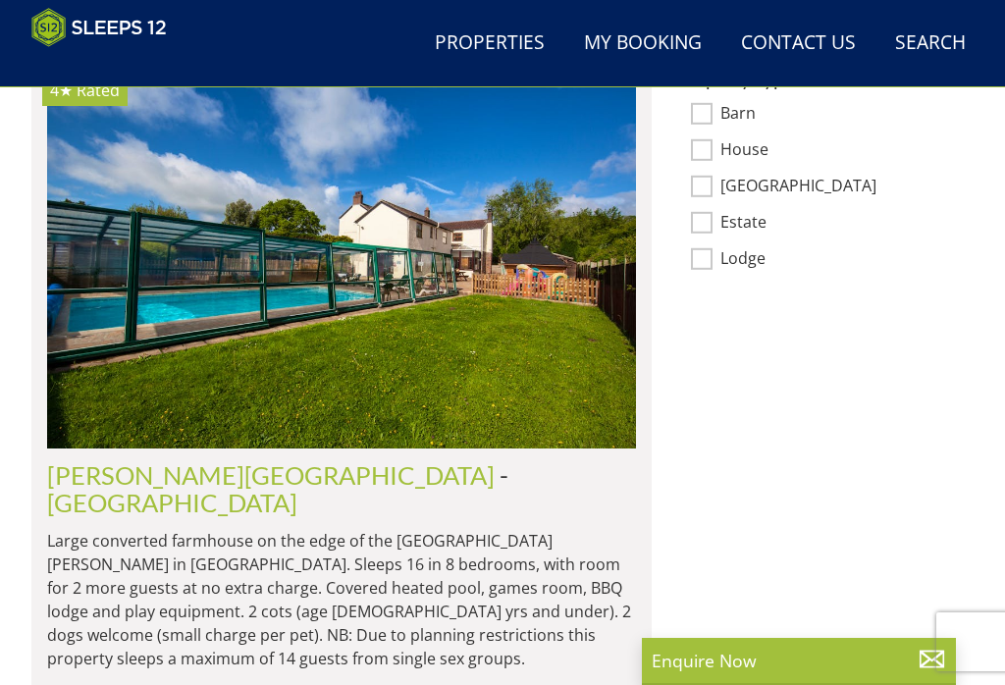
click at [297, 488] on link "[GEOGRAPHIC_DATA]" at bounding box center [172, 502] width 250 height 29
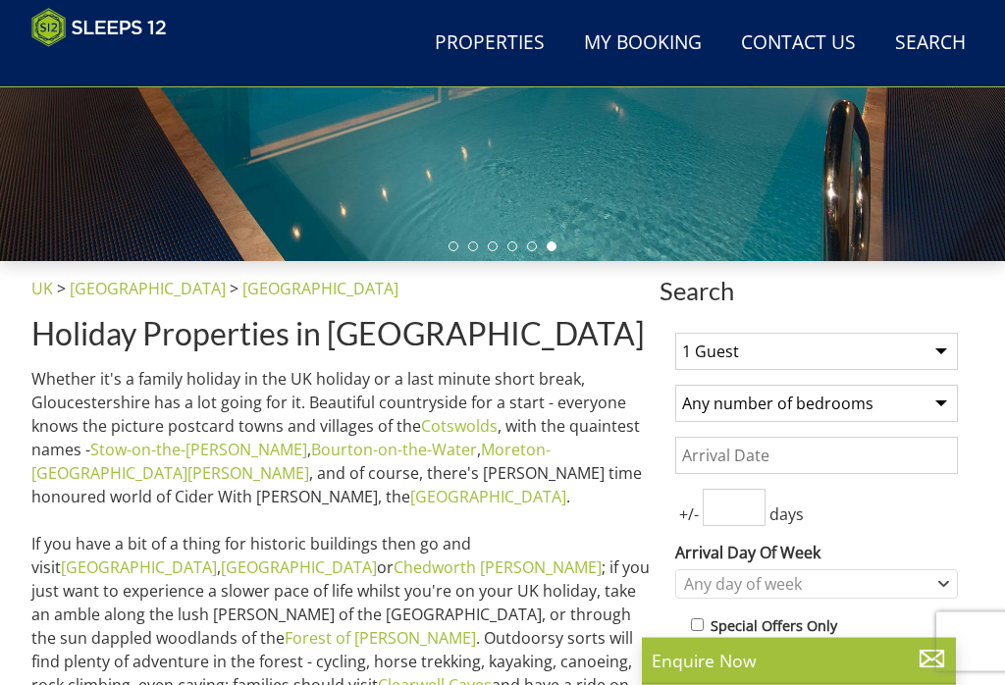
scroll to position [456, 0]
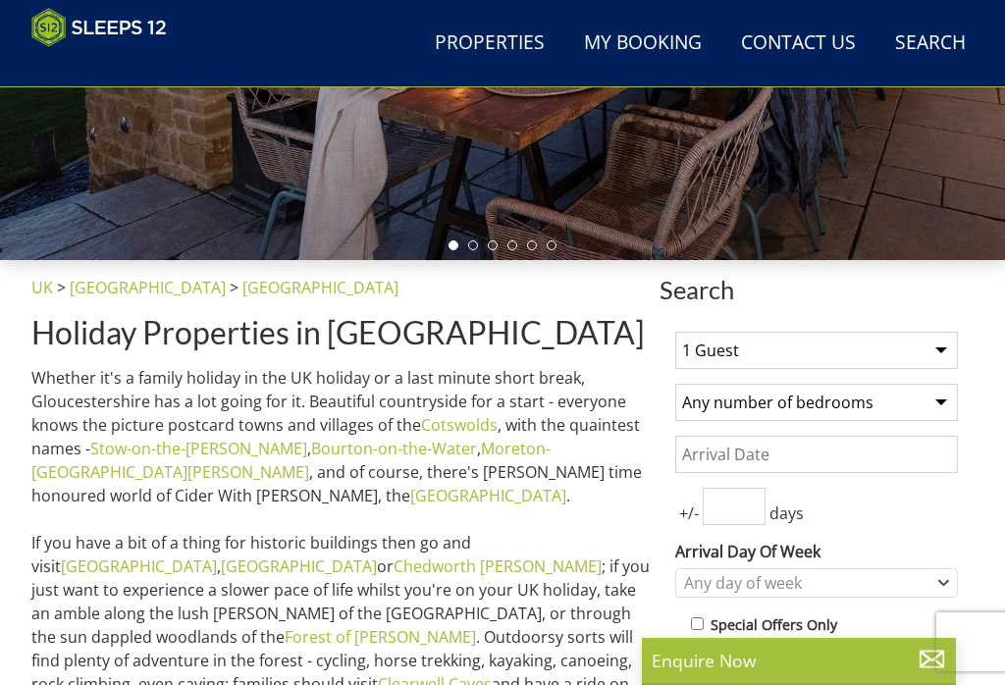
click at [953, 367] on select "1 Guest 2 Guests 3 Guests 4 Guests 5 Guests 6 Guests 7 Guests 8 Guests 9 Guests…" at bounding box center [816, 350] width 283 height 37
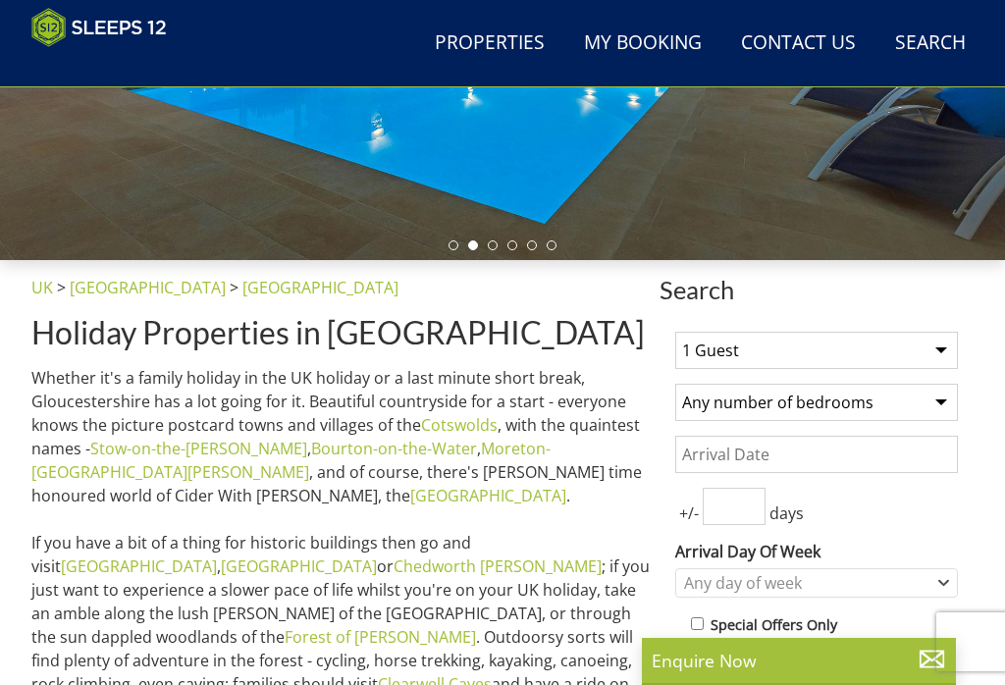
select select "16"
click at [755, 510] on input "number" at bounding box center [733, 506] width 63 height 37
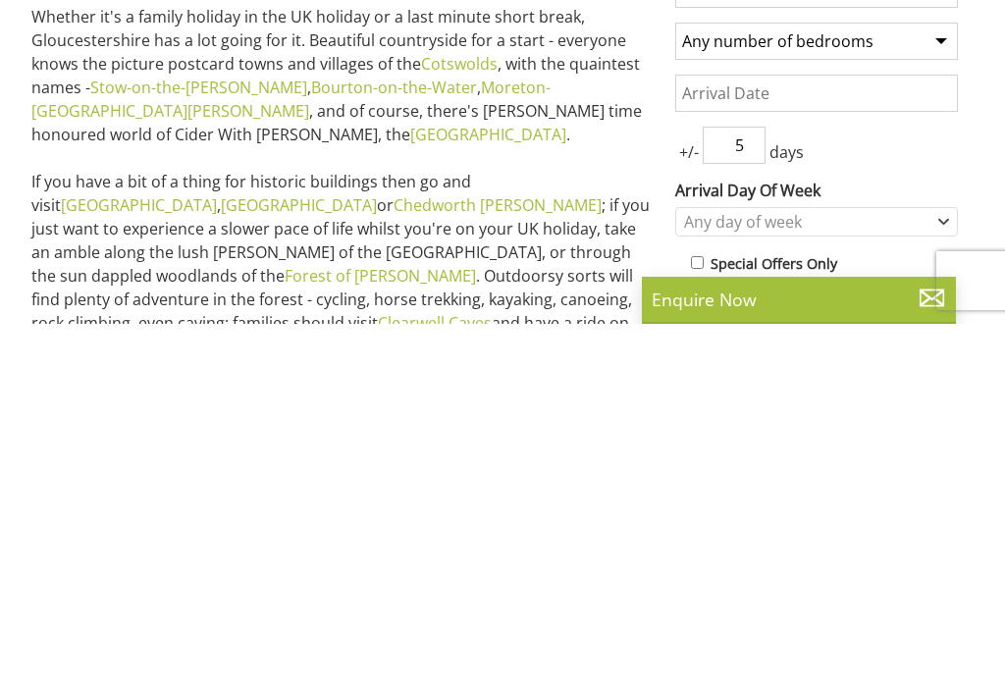
type input "5"
click at [951, 568] on div "Any day of week" at bounding box center [816, 582] width 283 height 29
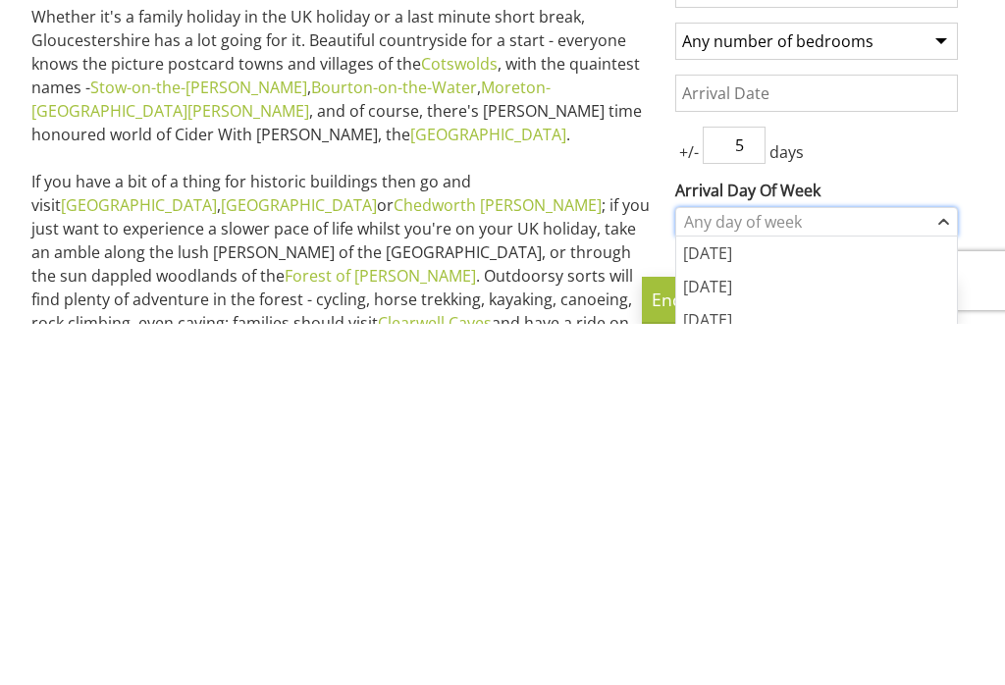
scroll to position [817, 0]
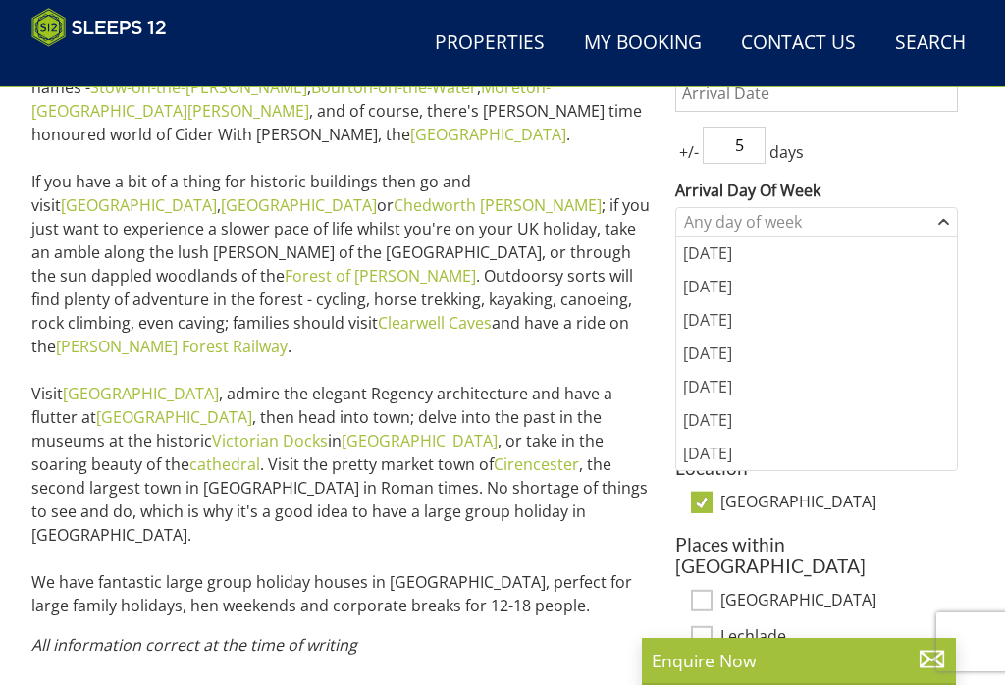
click at [746, 258] on div "[DATE]" at bounding box center [816, 252] width 281 height 33
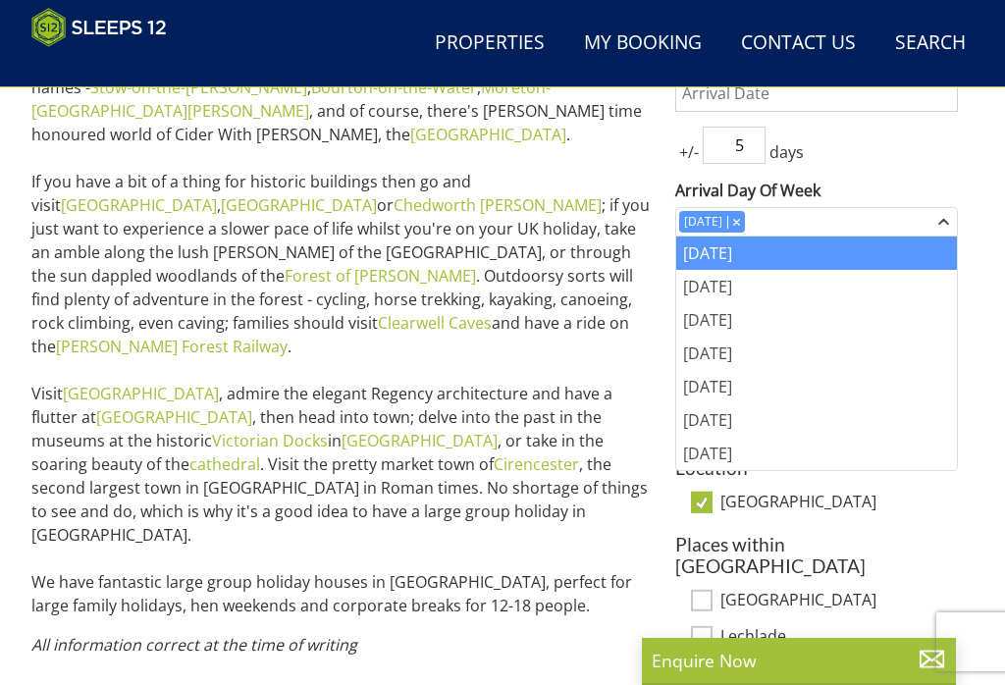
click at [954, 493] on label "[GEOGRAPHIC_DATA]" at bounding box center [838, 503] width 237 height 22
click at [712, 493] on input "[GEOGRAPHIC_DATA]" at bounding box center [702, 502] width 22 height 22
checkbox input "false"
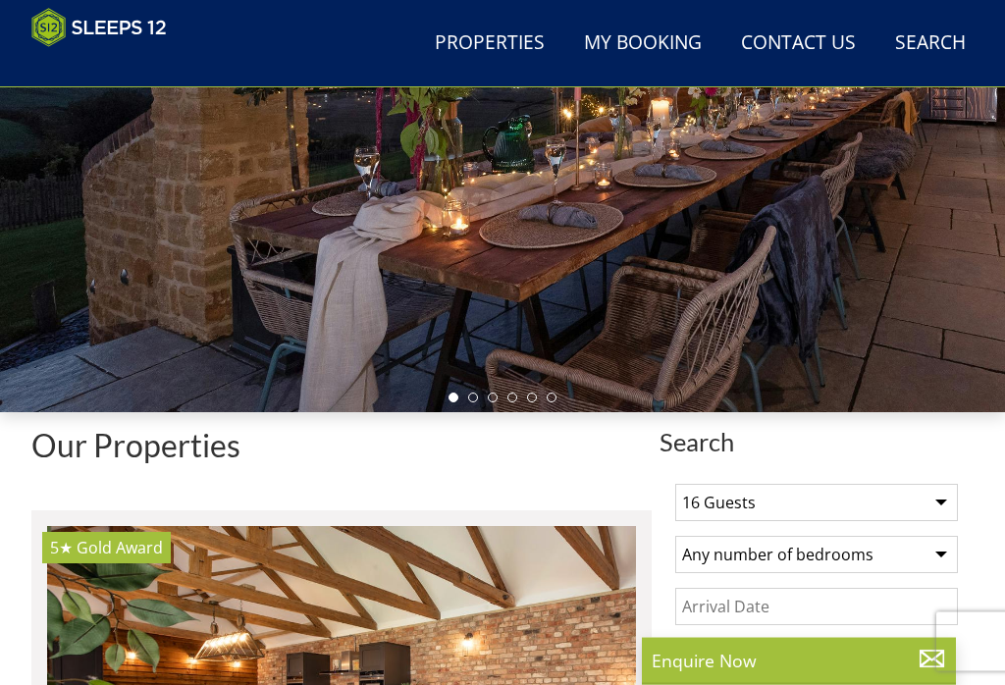
scroll to position [304, 0]
select select "8"
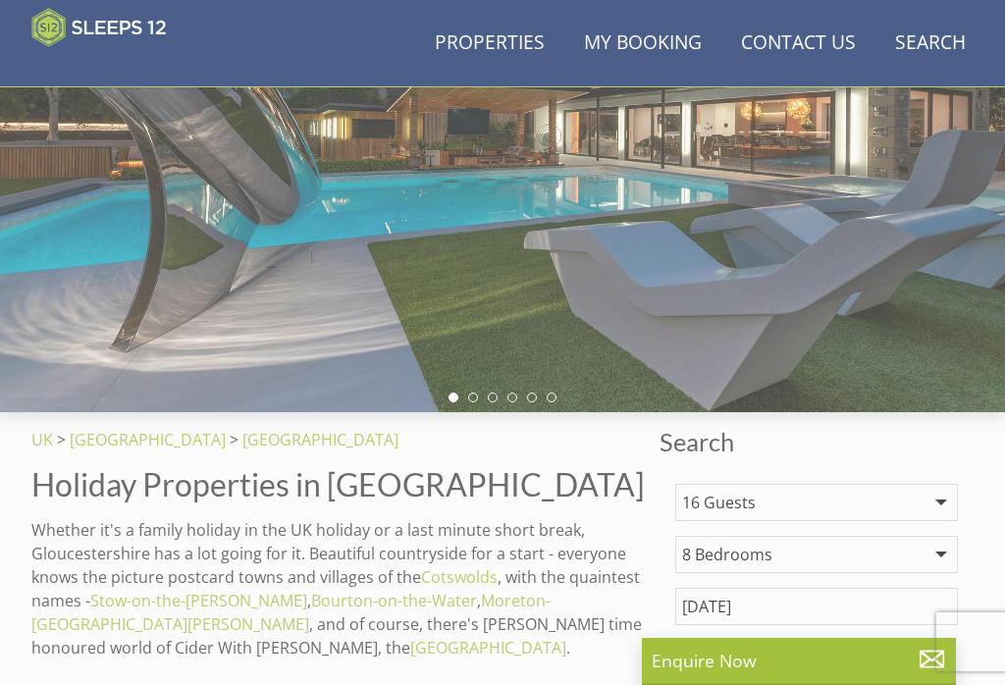
scroll to position [1468, 0]
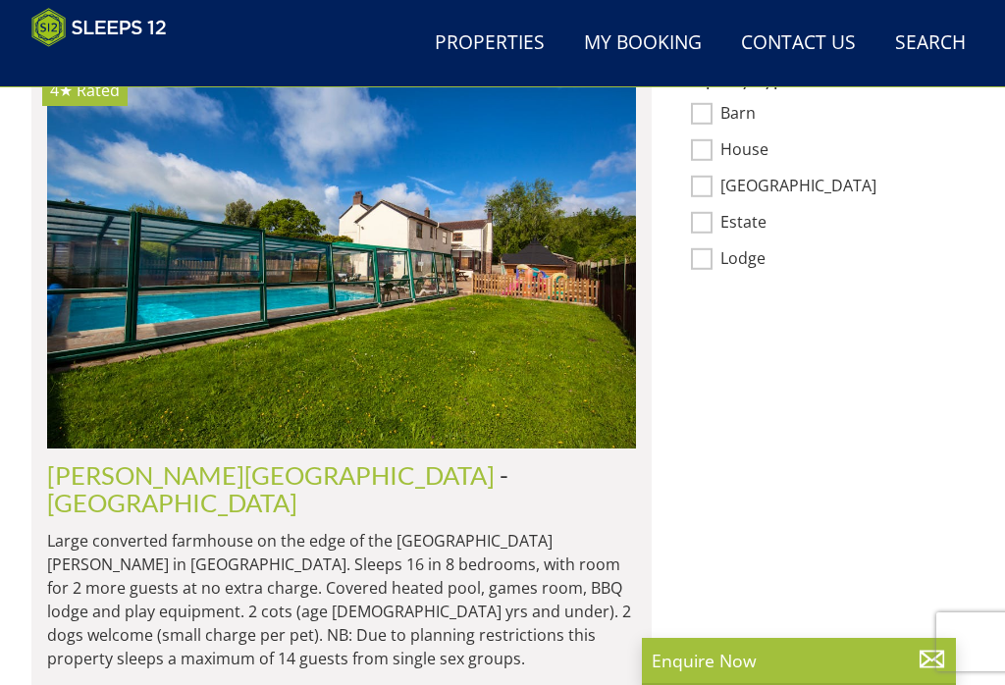
click at [297, 488] on link "[GEOGRAPHIC_DATA]" at bounding box center [172, 502] width 250 height 29
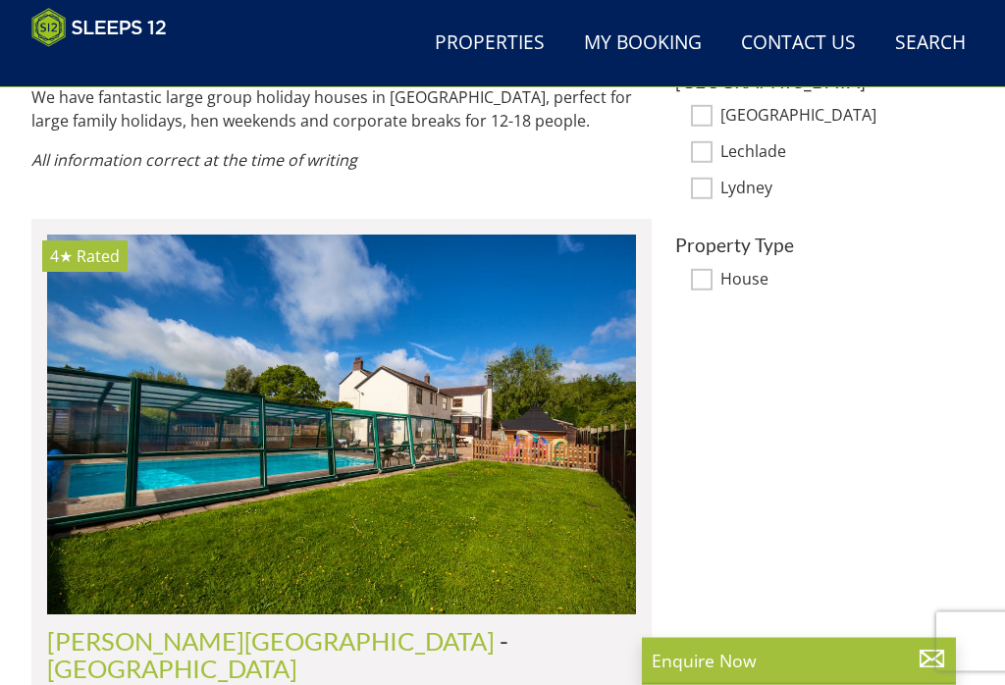
scroll to position [1257, 0]
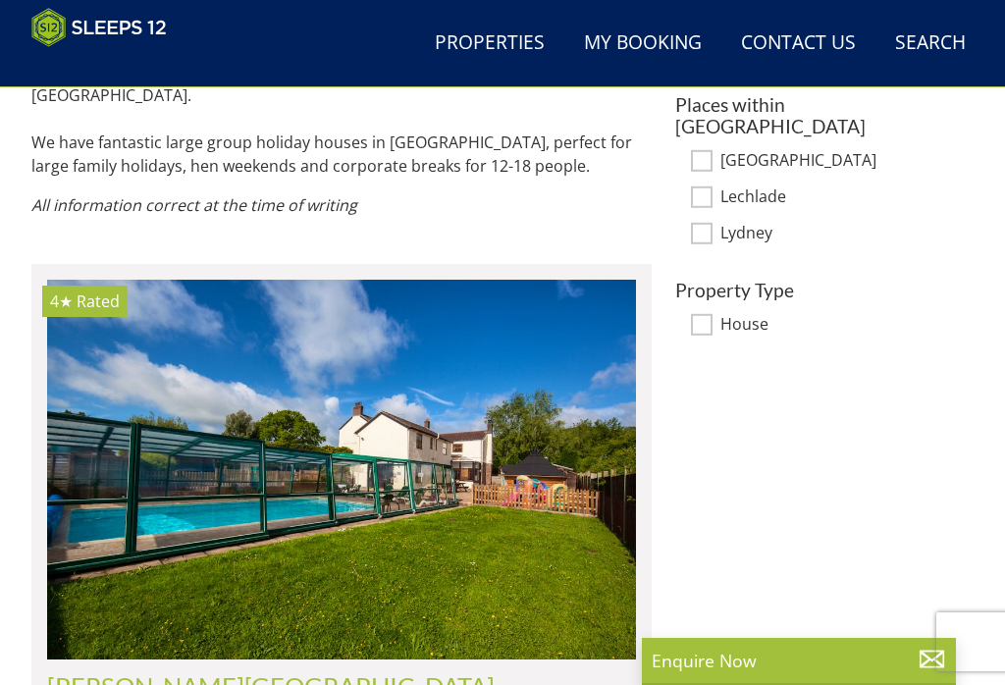
click at [171, 671] on link "[PERSON_NAME][GEOGRAPHIC_DATA]" at bounding box center [270, 685] width 447 height 29
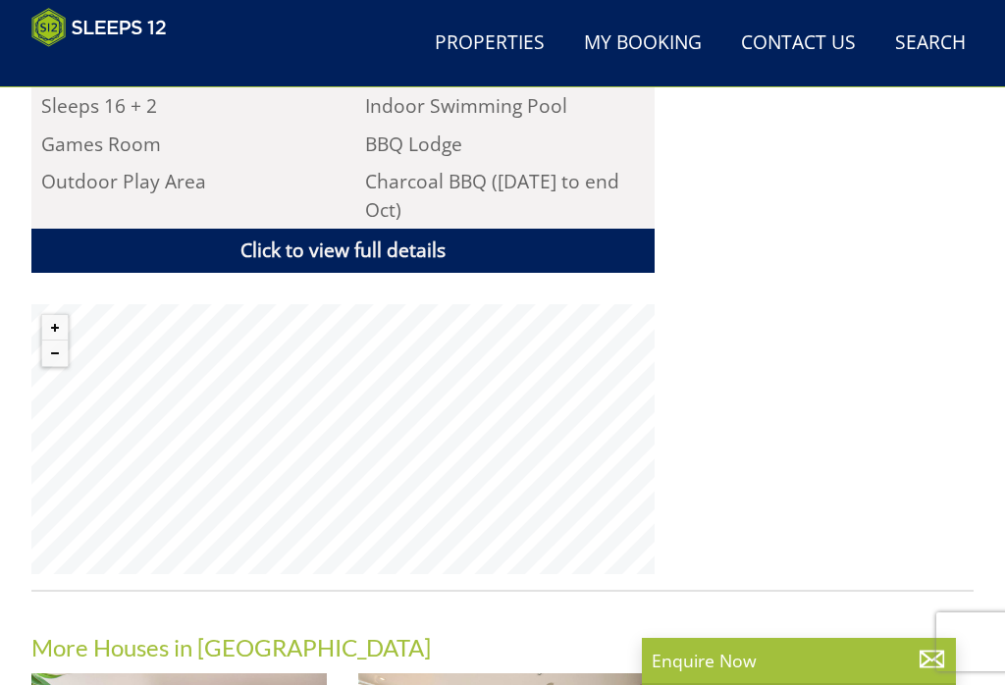
scroll to position [1277, 0]
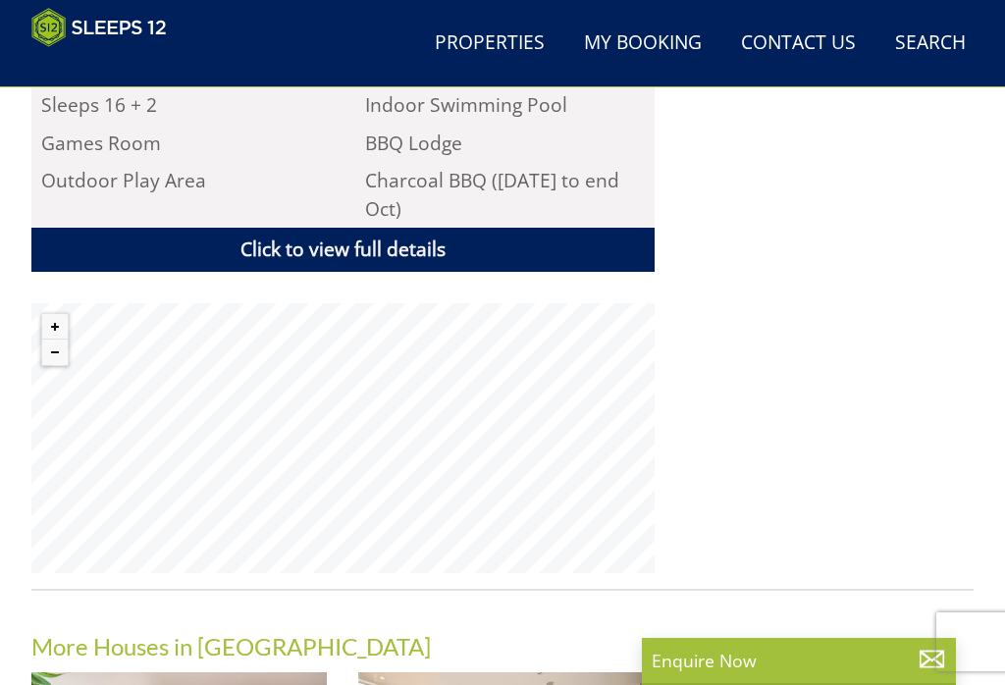
click at [68, 339] on button "Zoom out" at bounding box center [55, 352] width 26 height 26
click at [62, 339] on button "Zoom out" at bounding box center [55, 352] width 26 height 26
click at [58, 339] on button "Zoom out" at bounding box center [55, 352] width 26 height 26
click at [59, 339] on button "Zoom out" at bounding box center [55, 352] width 26 height 26
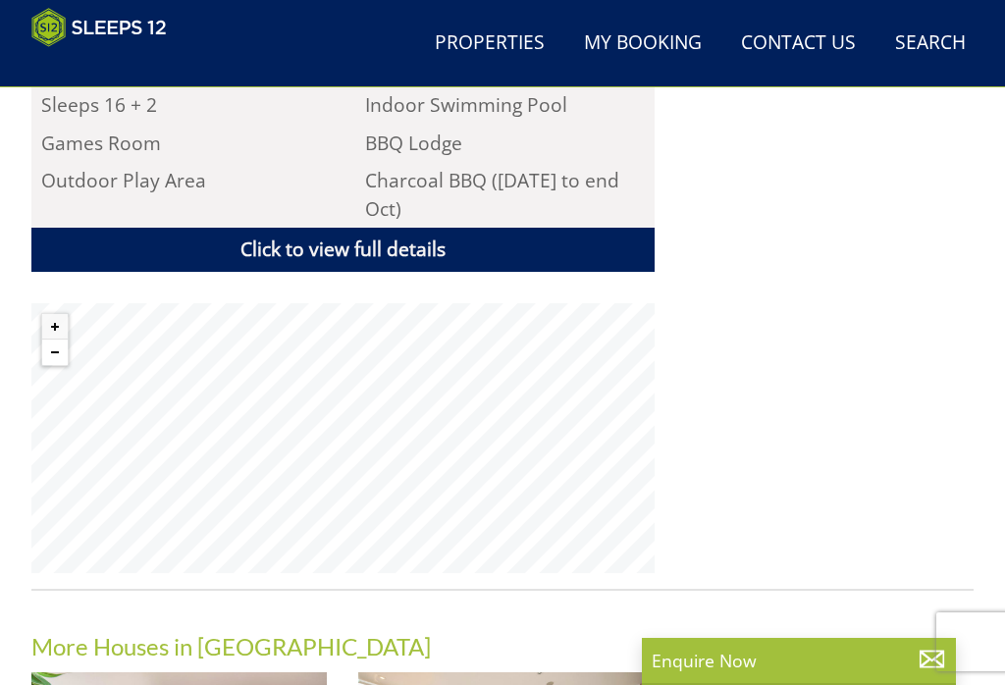
click at [68, 339] on button "Zoom out" at bounding box center [55, 352] width 26 height 26
click at [64, 339] on button "Zoom out" at bounding box center [55, 352] width 26 height 26
click at [48, 314] on button "Zoom in" at bounding box center [55, 327] width 26 height 26
click at [52, 314] on button "Zoom in" at bounding box center [55, 327] width 26 height 26
click at [57, 314] on button "Zoom in" at bounding box center [55, 327] width 26 height 26
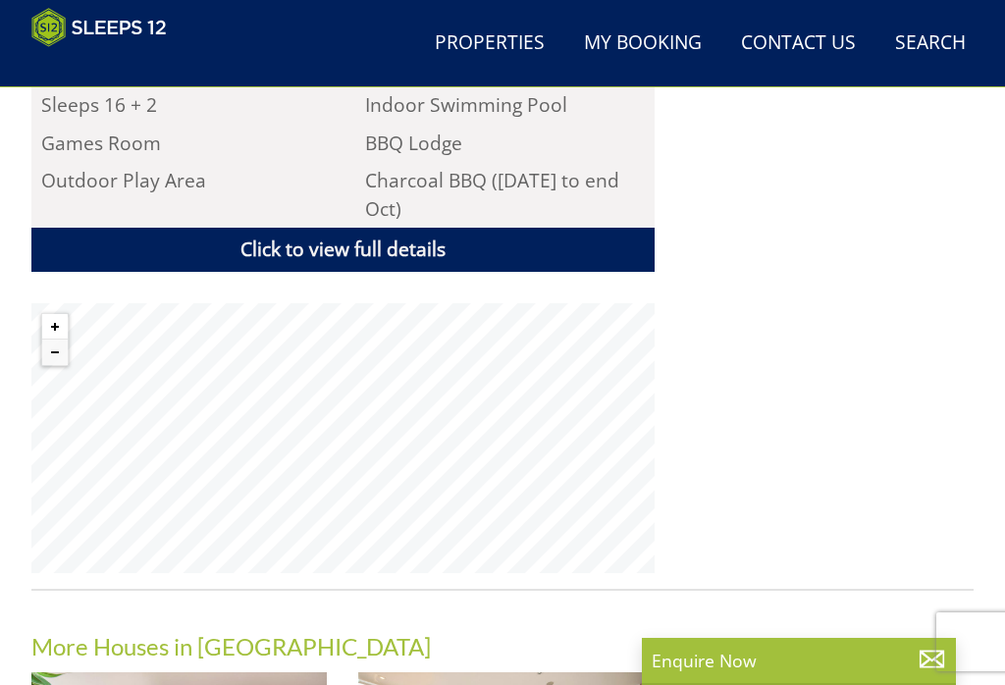
click at [63, 314] on button "Zoom in" at bounding box center [55, 327] width 26 height 26
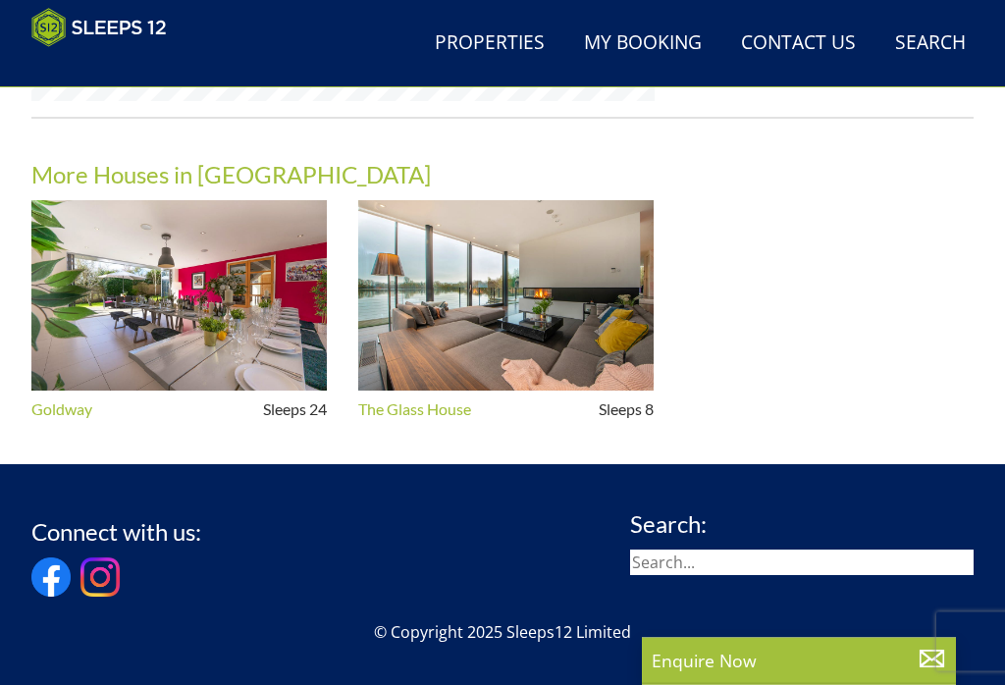
scroll to position [1750, 0]
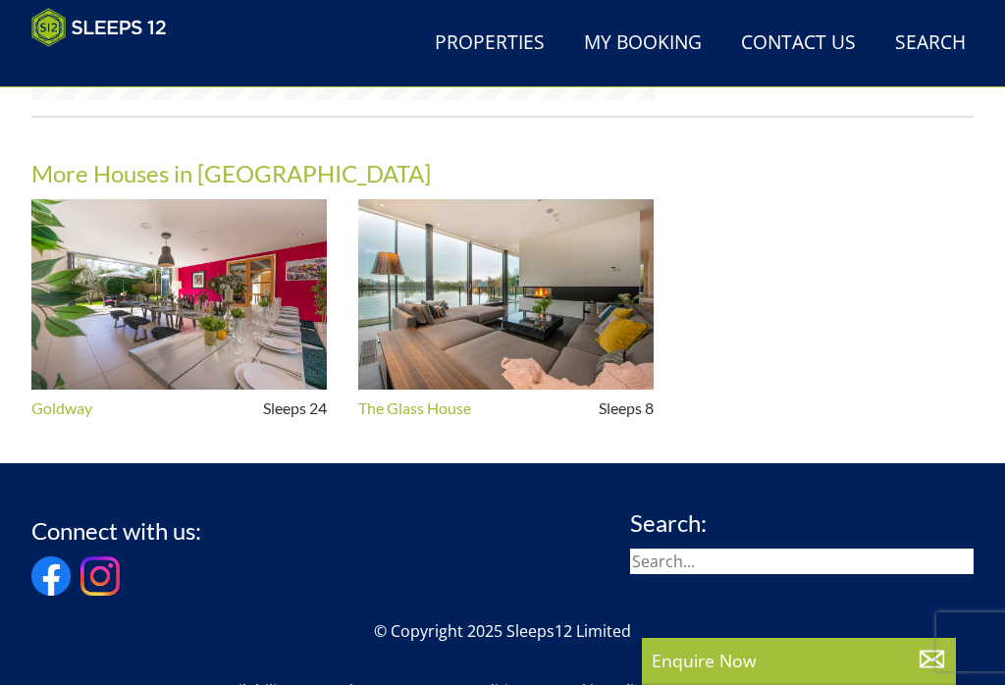
click at [203, 284] on img at bounding box center [178, 294] width 295 height 190
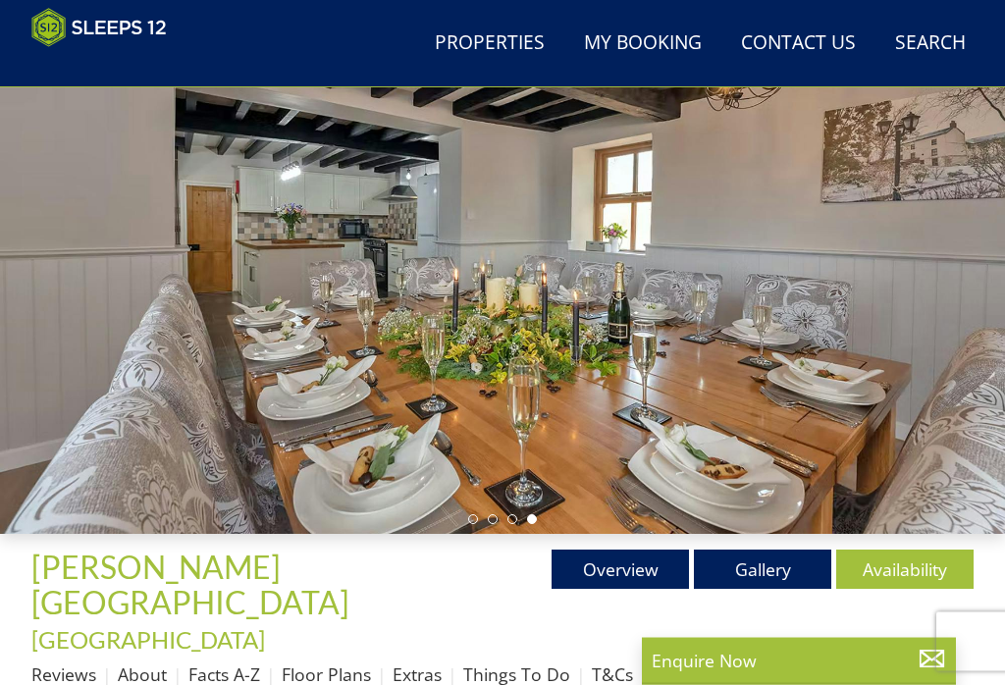
scroll to position [182, 0]
click at [758, 577] on link "Gallery" at bounding box center [762, 568] width 137 height 39
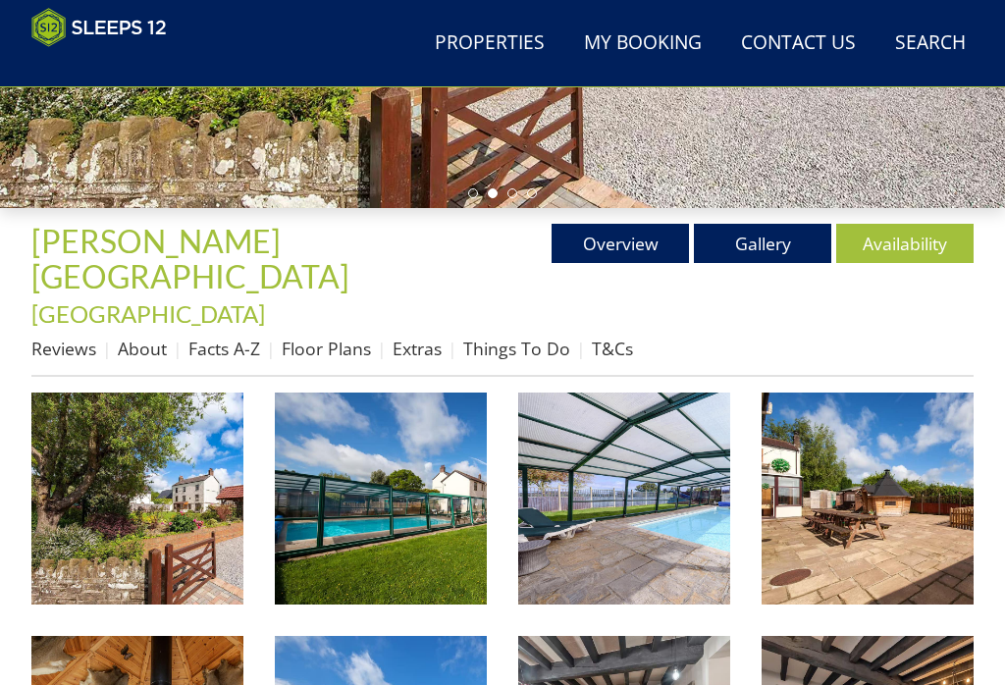
scroll to position [508, 0]
click at [177, 492] on img at bounding box center [137, 498] width 212 height 212
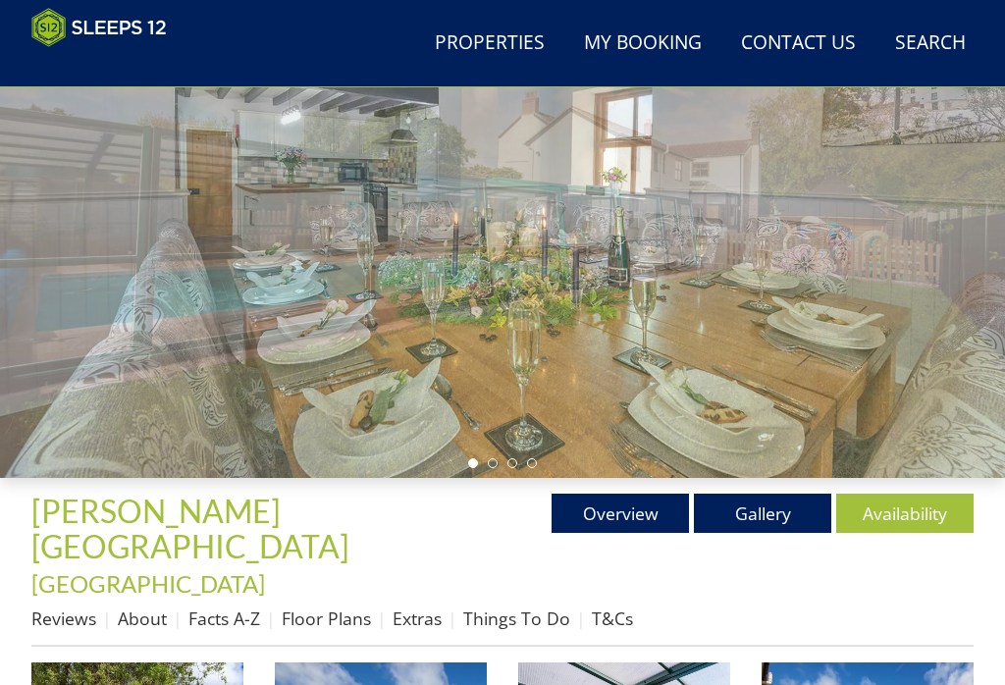
scroll to position [237, 0]
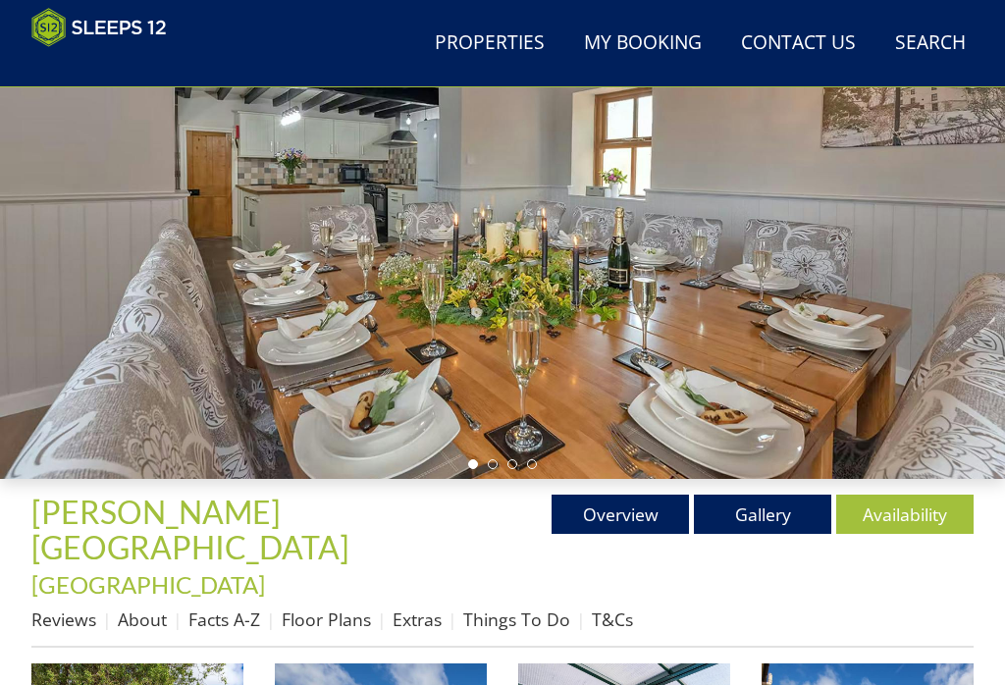
click at [538, 607] on link "Things To Do" at bounding box center [516, 619] width 107 height 24
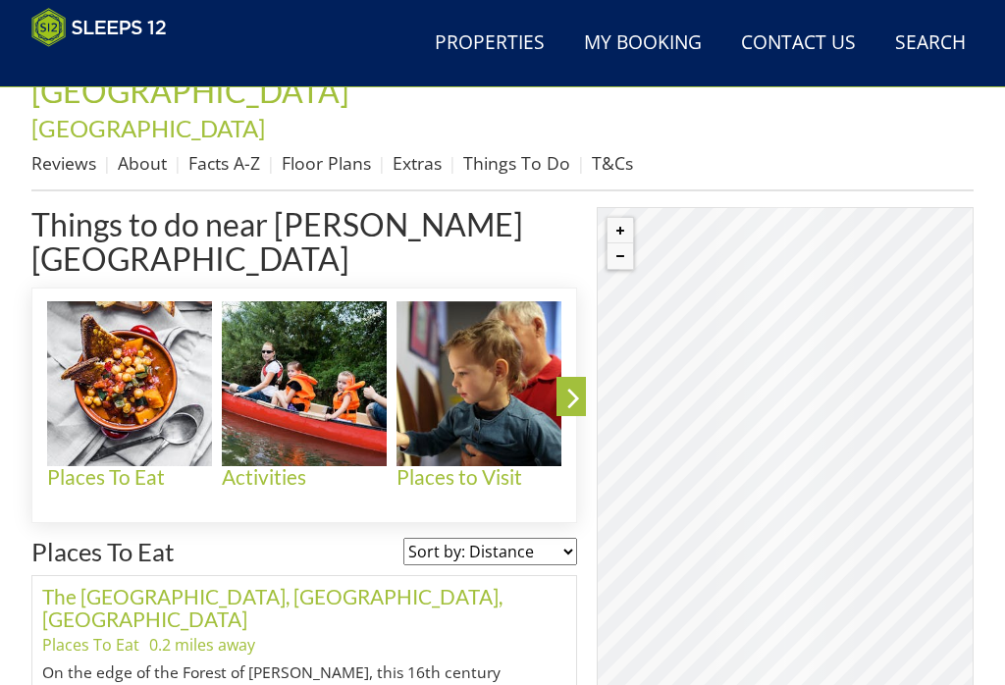
scroll to position [696, 0]
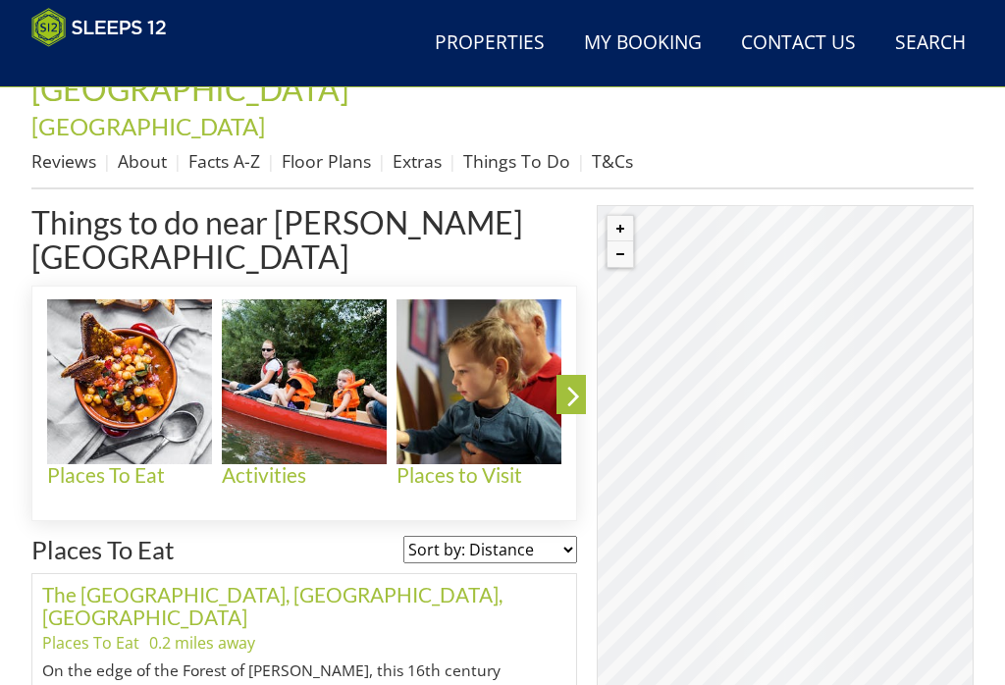
click at [283, 464] on h4 "Activities" at bounding box center [304, 475] width 165 height 23
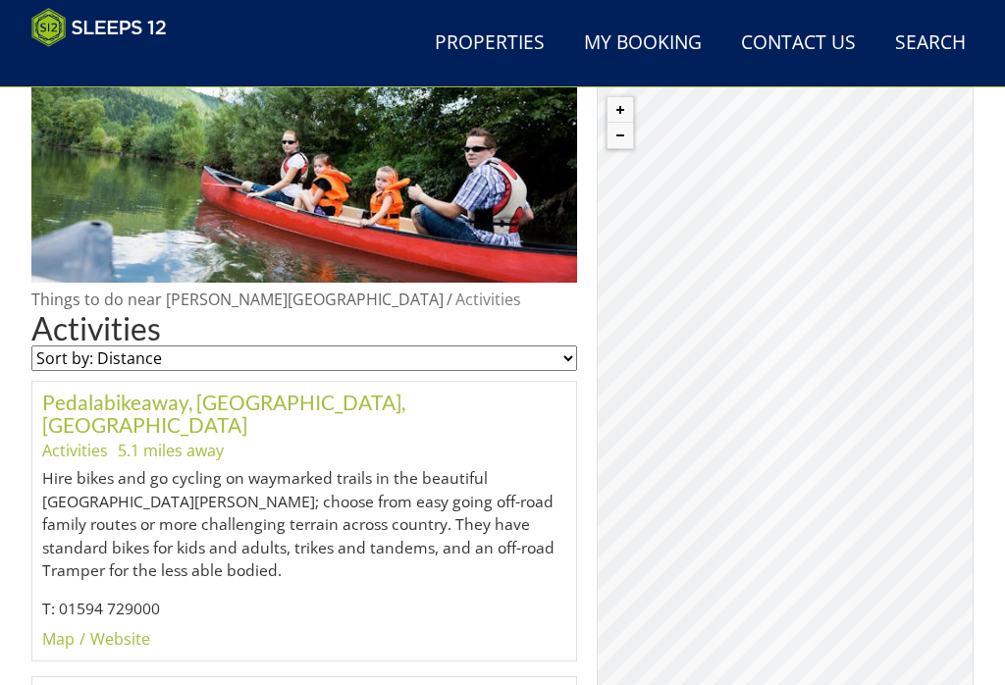
scroll to position [814, 0]
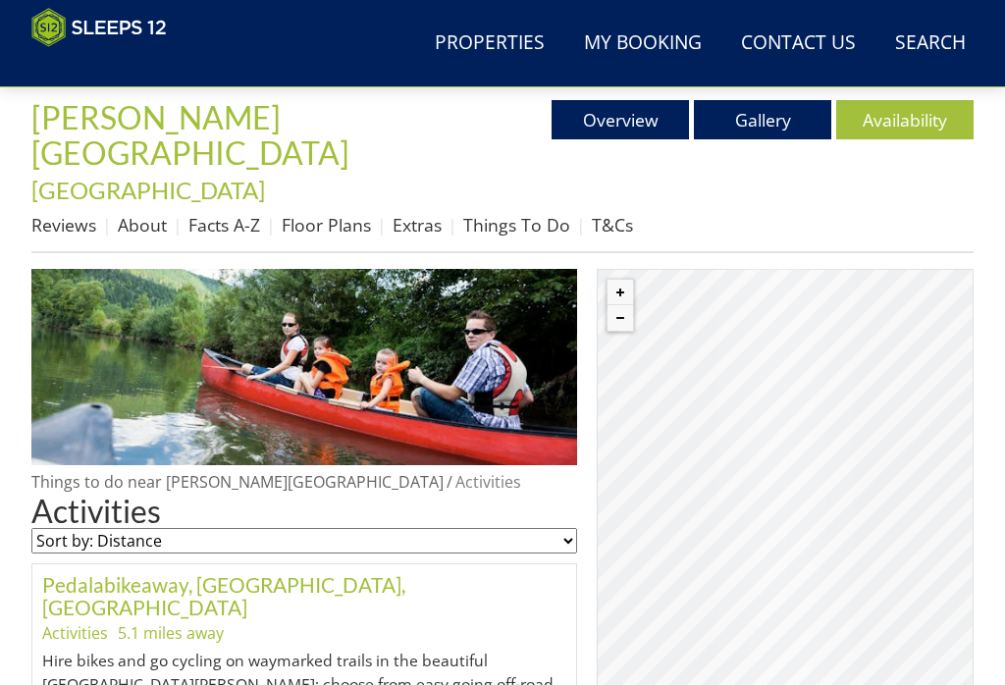
scroll to position [632, 0]
click at [518, 213] on link "Things To Do" at bounding box center [516, 225] width 107 height 24
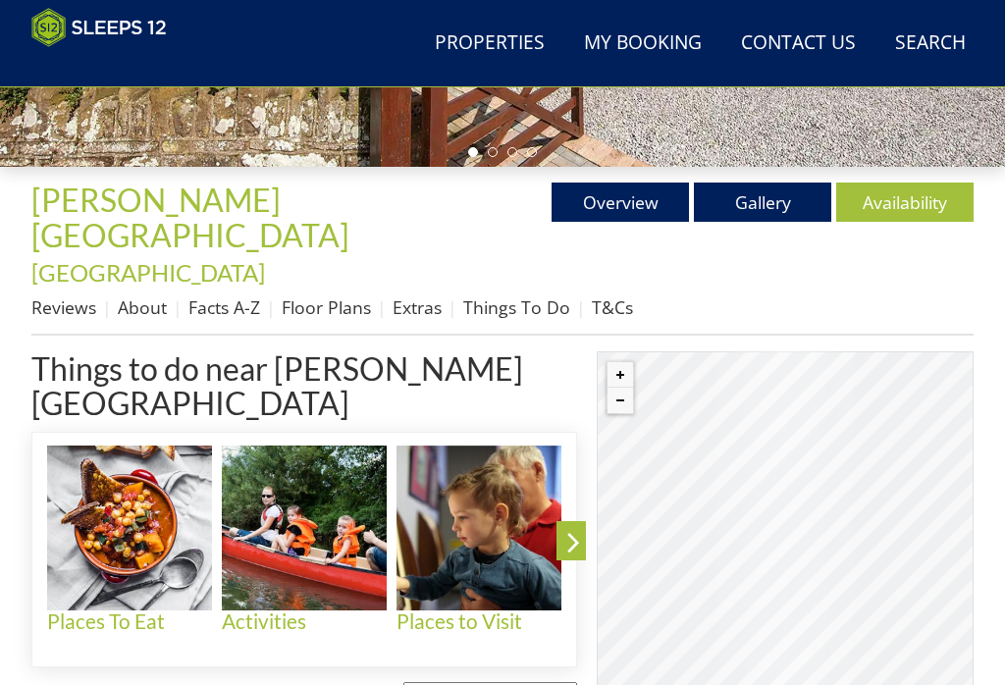
scroll to position [570, 0]
